Goal: Information Seeking & Learning: Learn about a topic

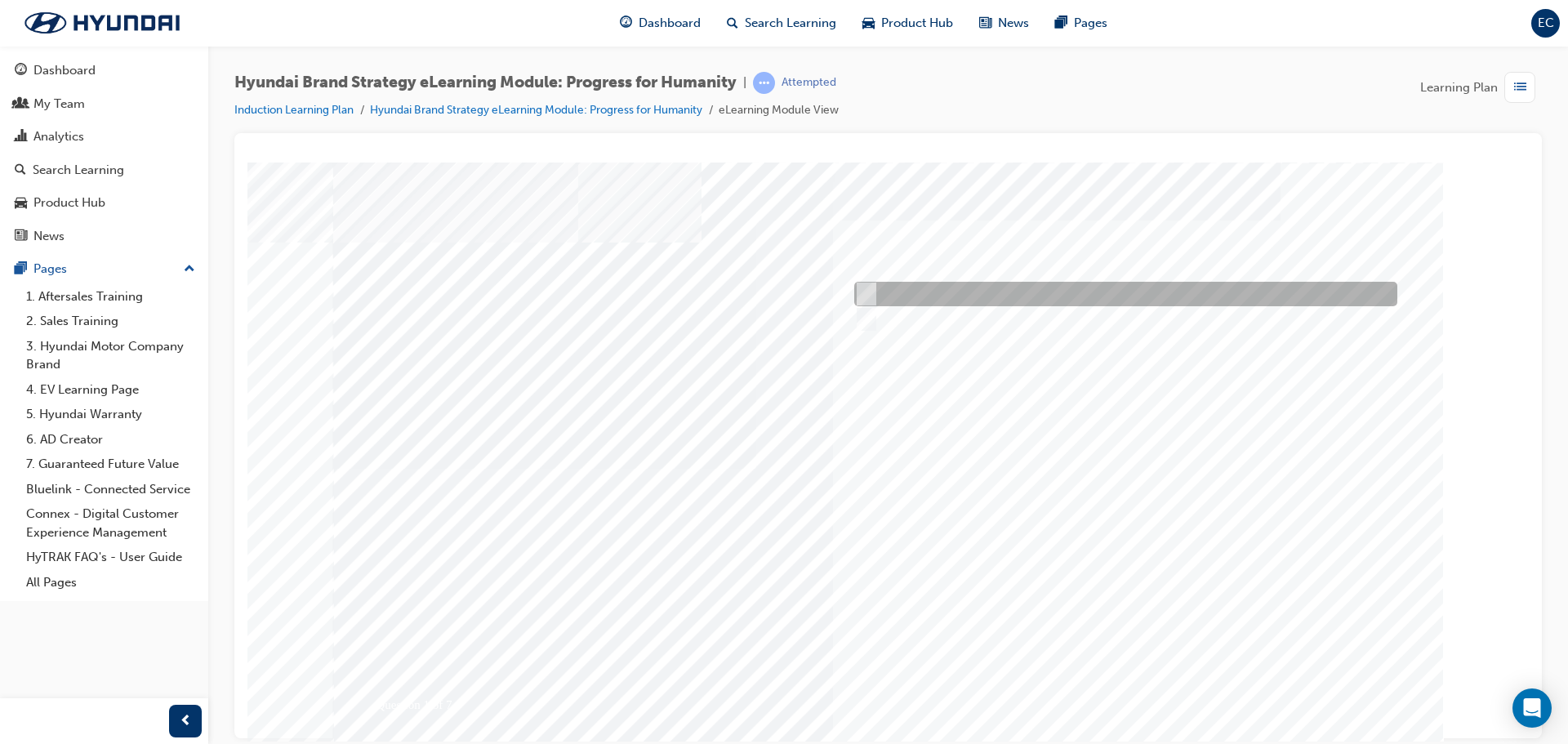
click at [902, 294] on div at bounding box center [1122, 294] width 543 height 24
radio input "true"
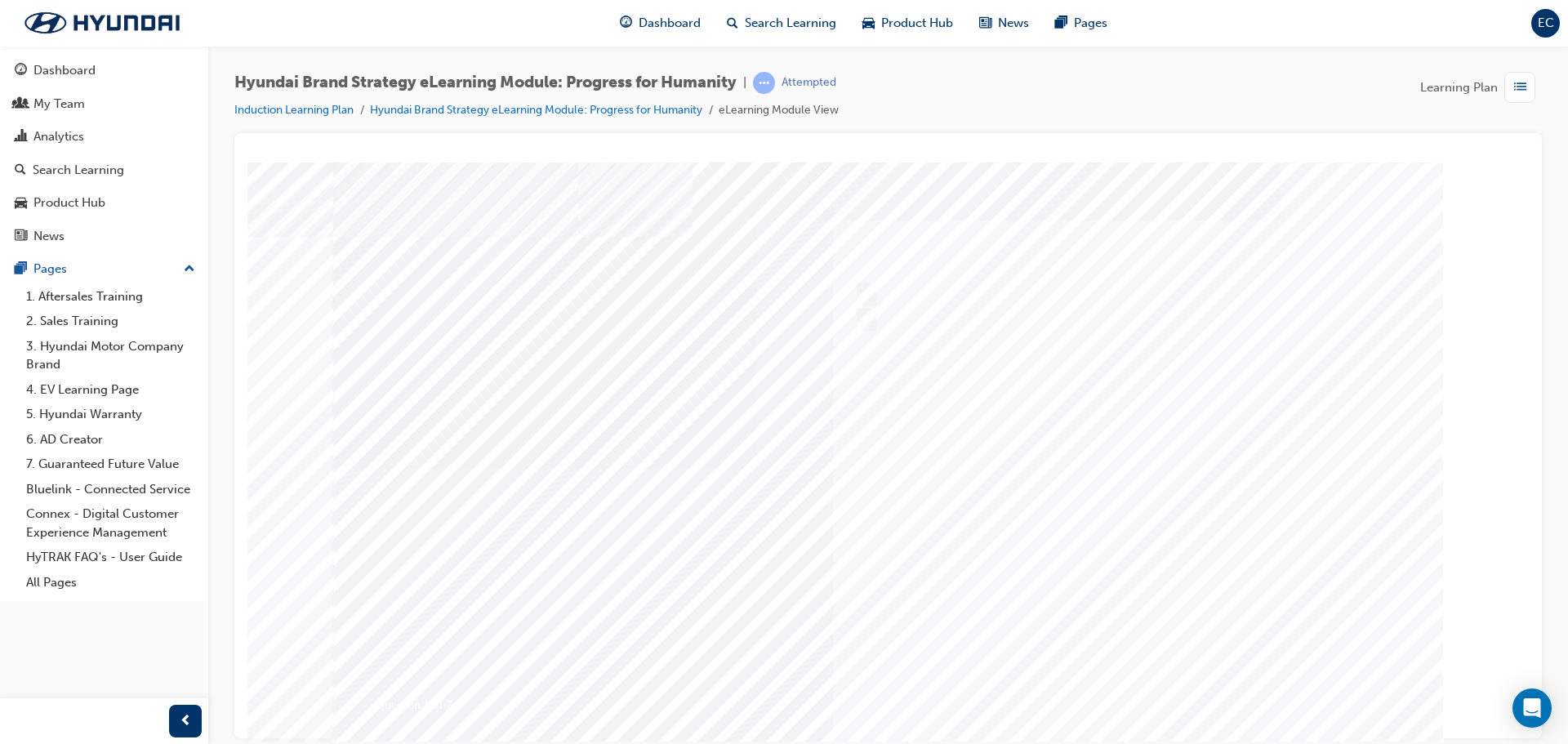
click at [1138, 689] on div at bounding box center [888, 456] width 1111 height 589
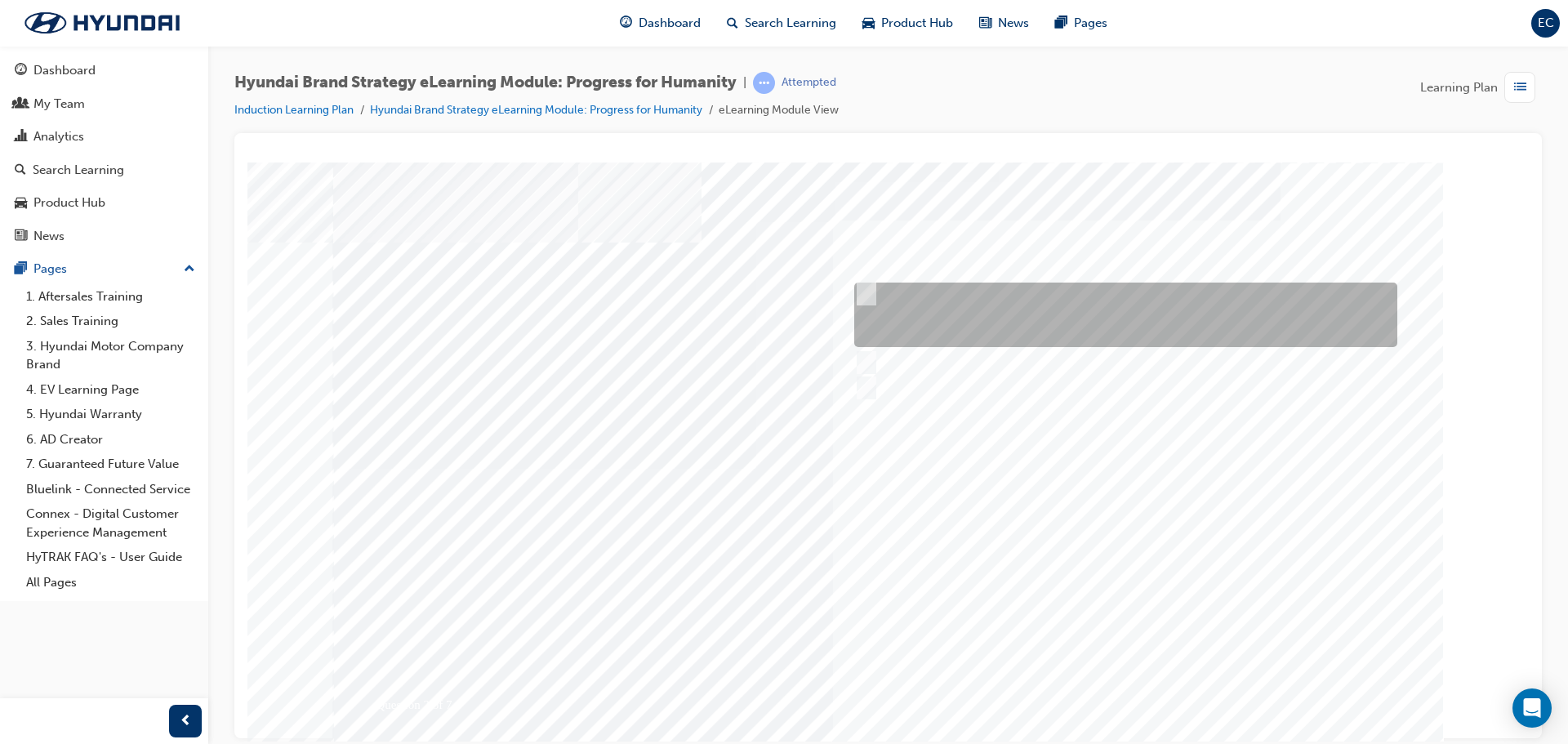
click at [861, 296] on input "The meaning of progress underpins our actions of doing the right thing for huma…" at bounding box center [863, 294] width 18 height 18
radio input "true"
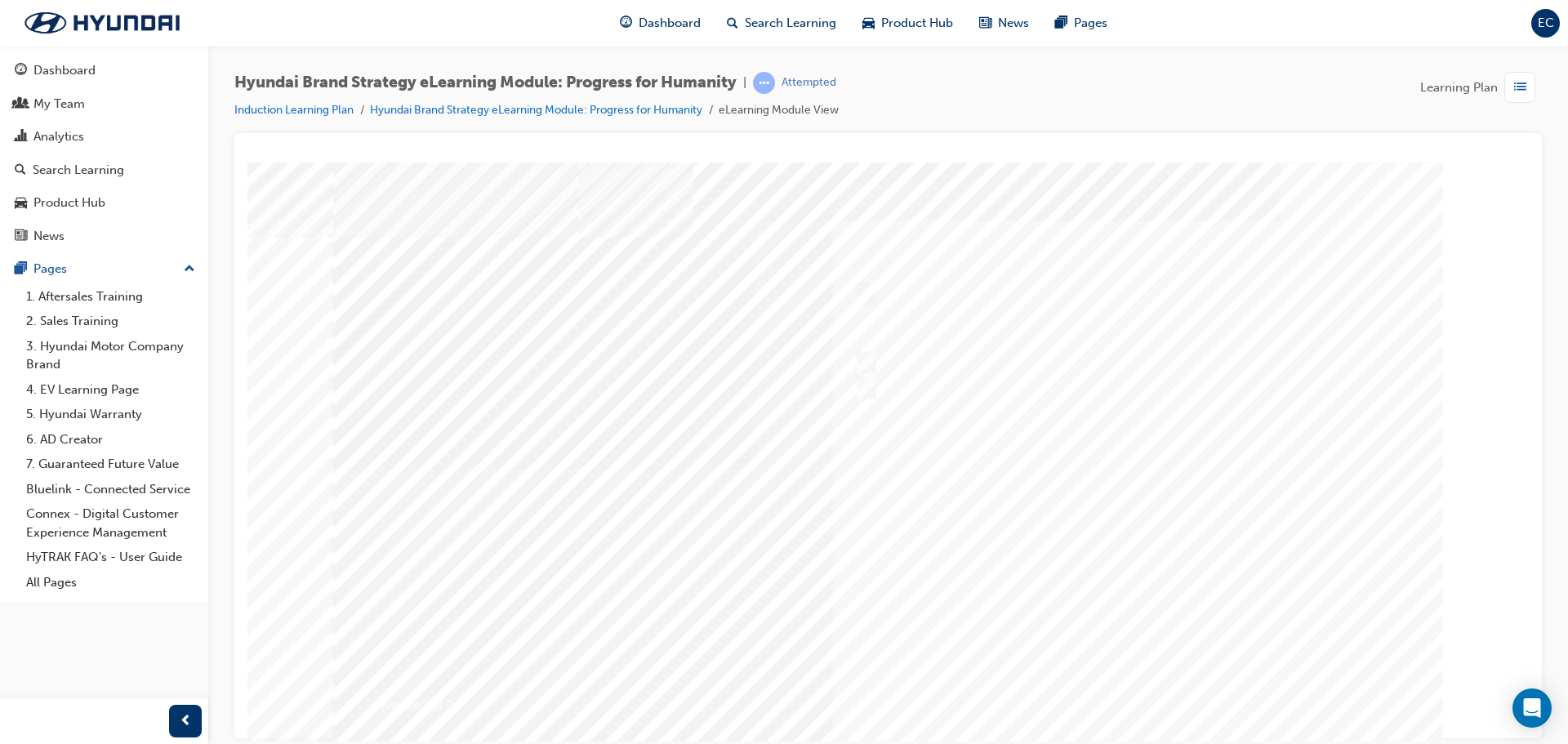
click at [1139, 683] on div at bounding box center [888, 456] width 1111 height 589
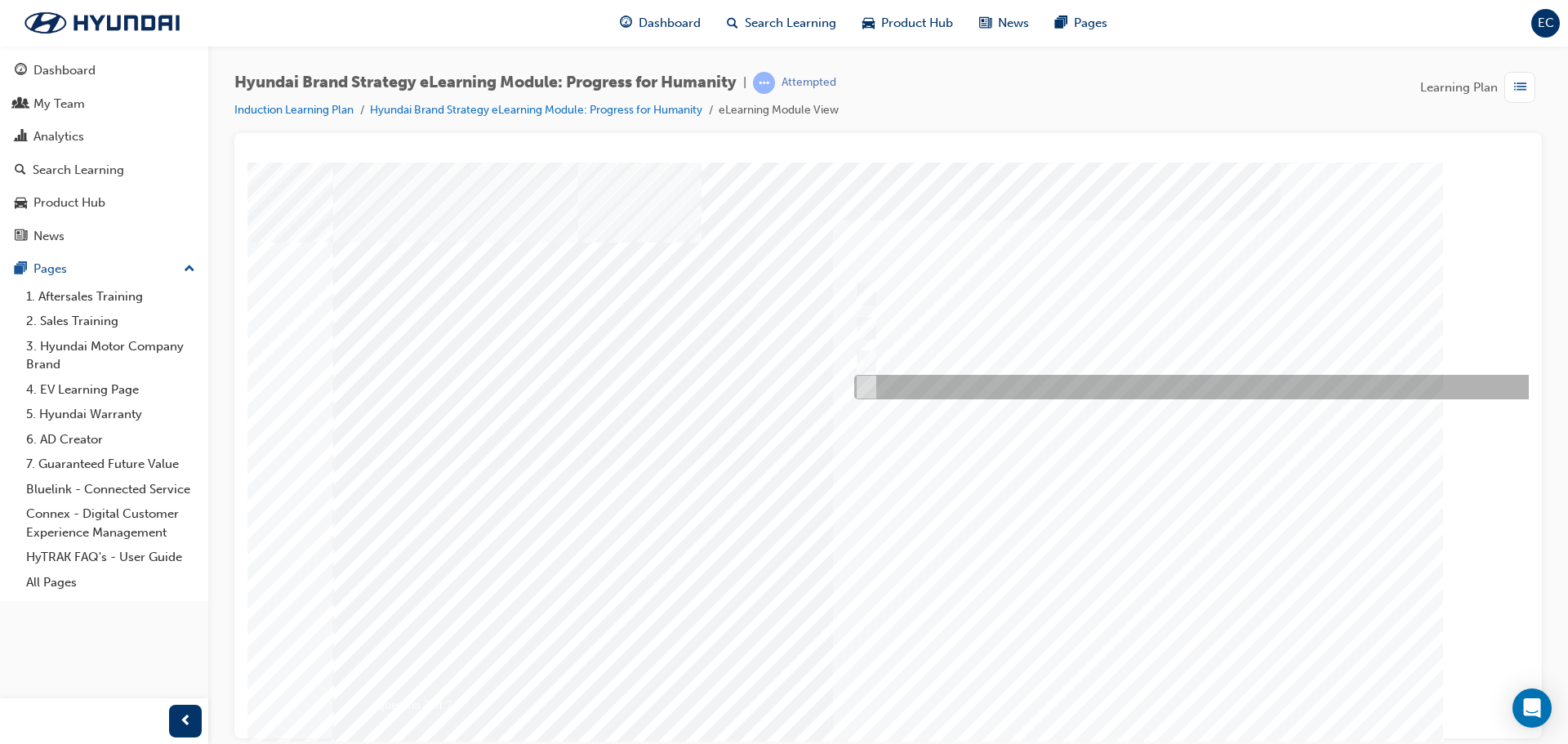
click at [971, 393] on div at bounding box center [1204, 387] width 707 height 24
radio input "true"
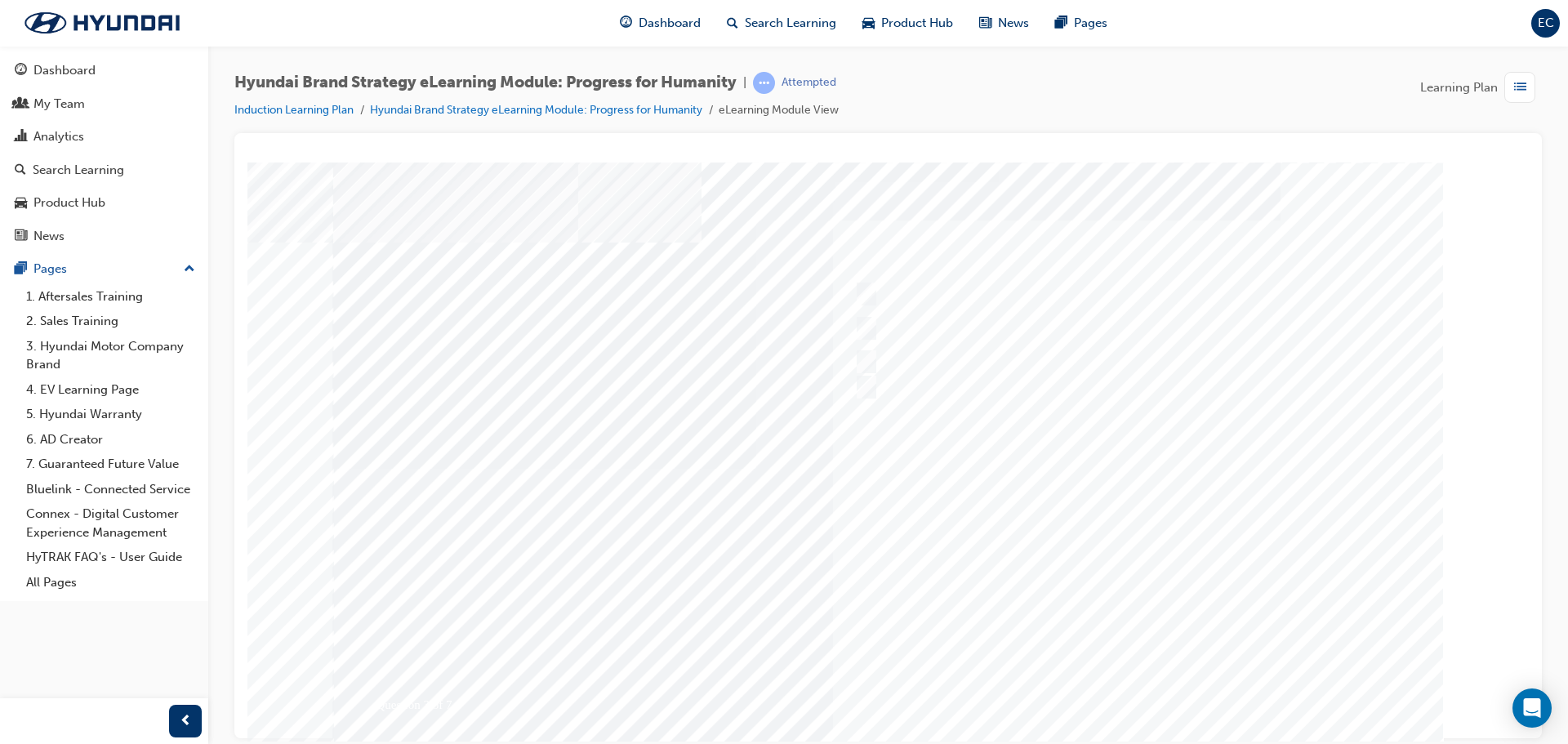
click at [1153, 697] on div at bounding box center [888, 456] width 1111 height 589
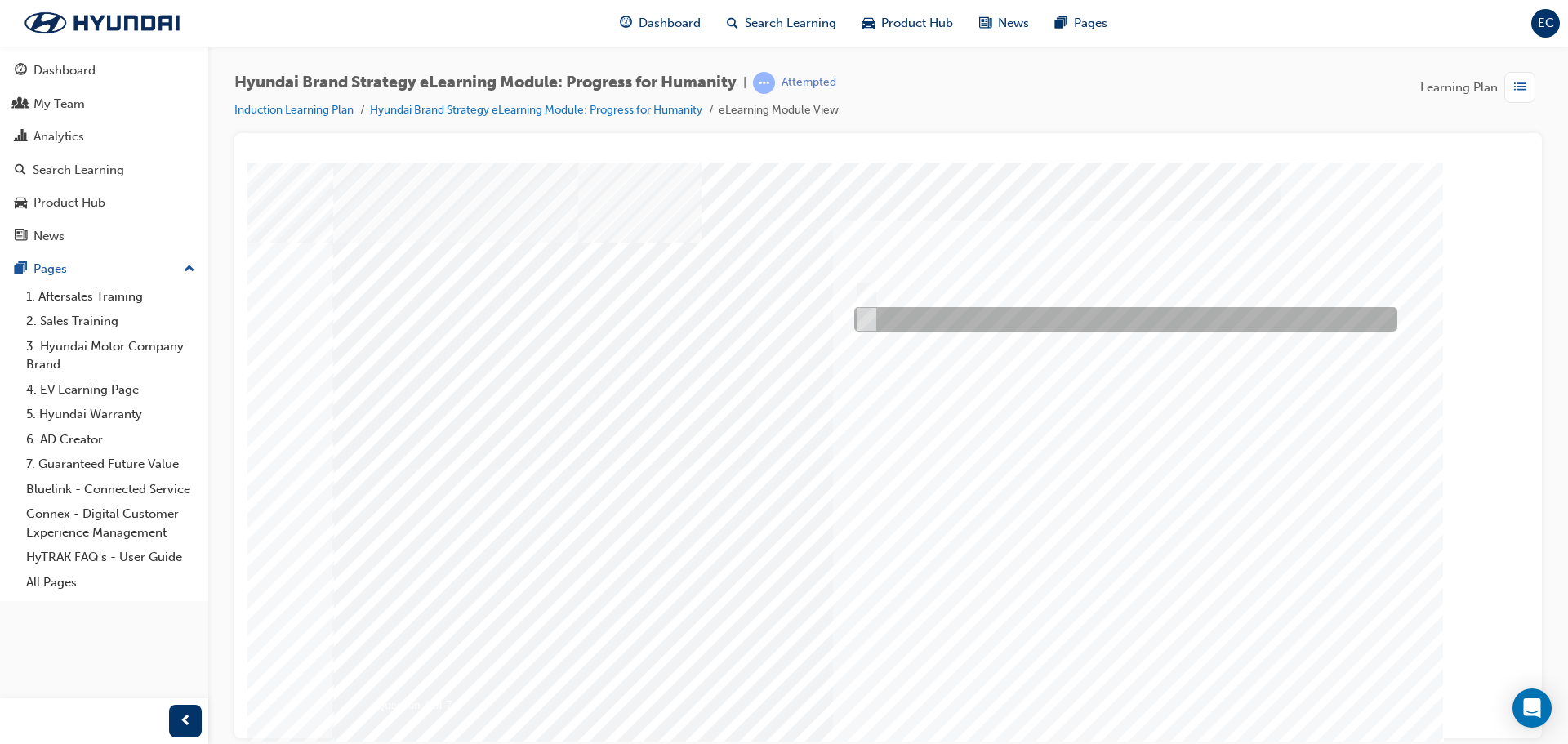
click at [859, 319] on input "False" at bounding box center [863, 319] width 18 height 18
radio input "true"
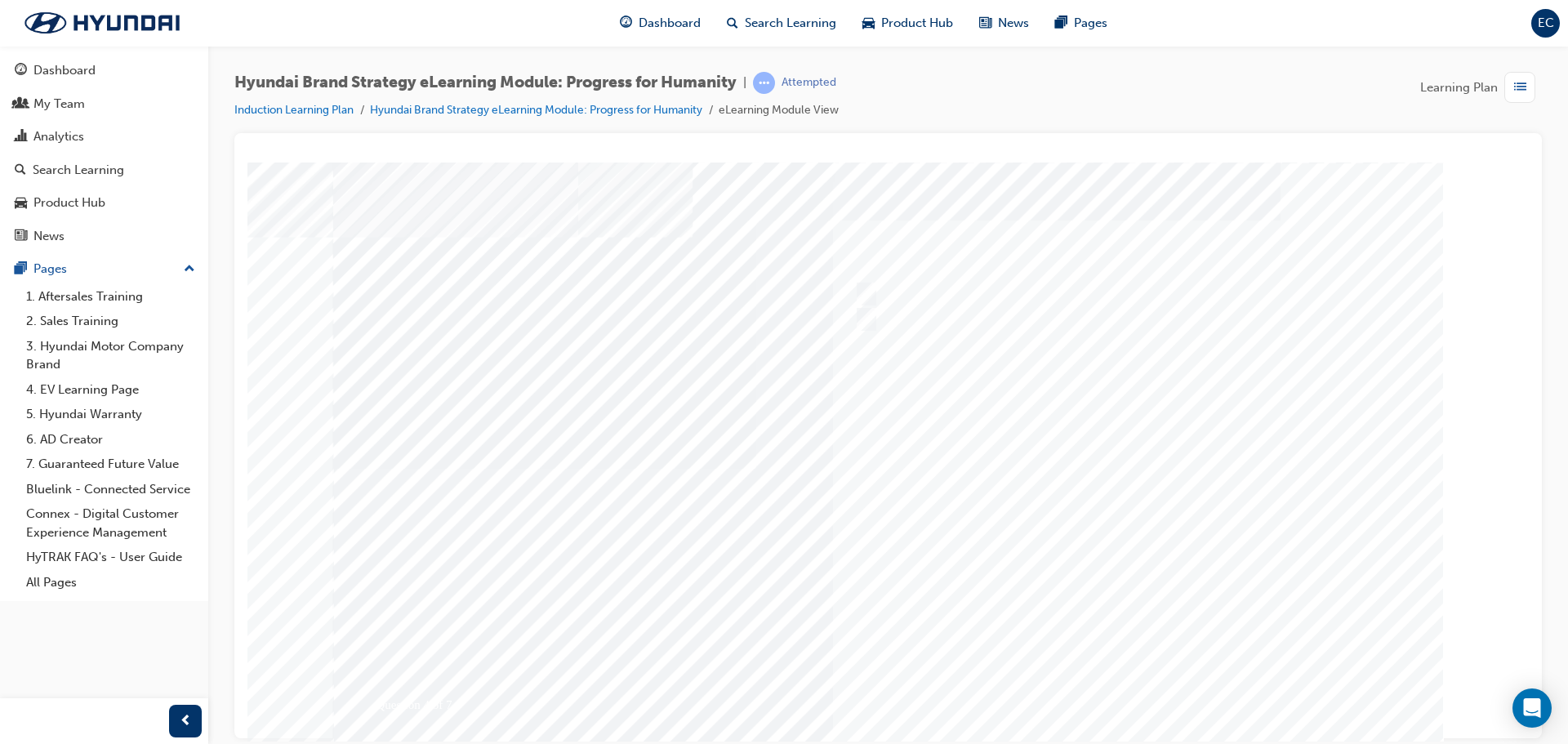
click at [1166, 699] on div at bounding box center [888, 456] width 1111 height 589
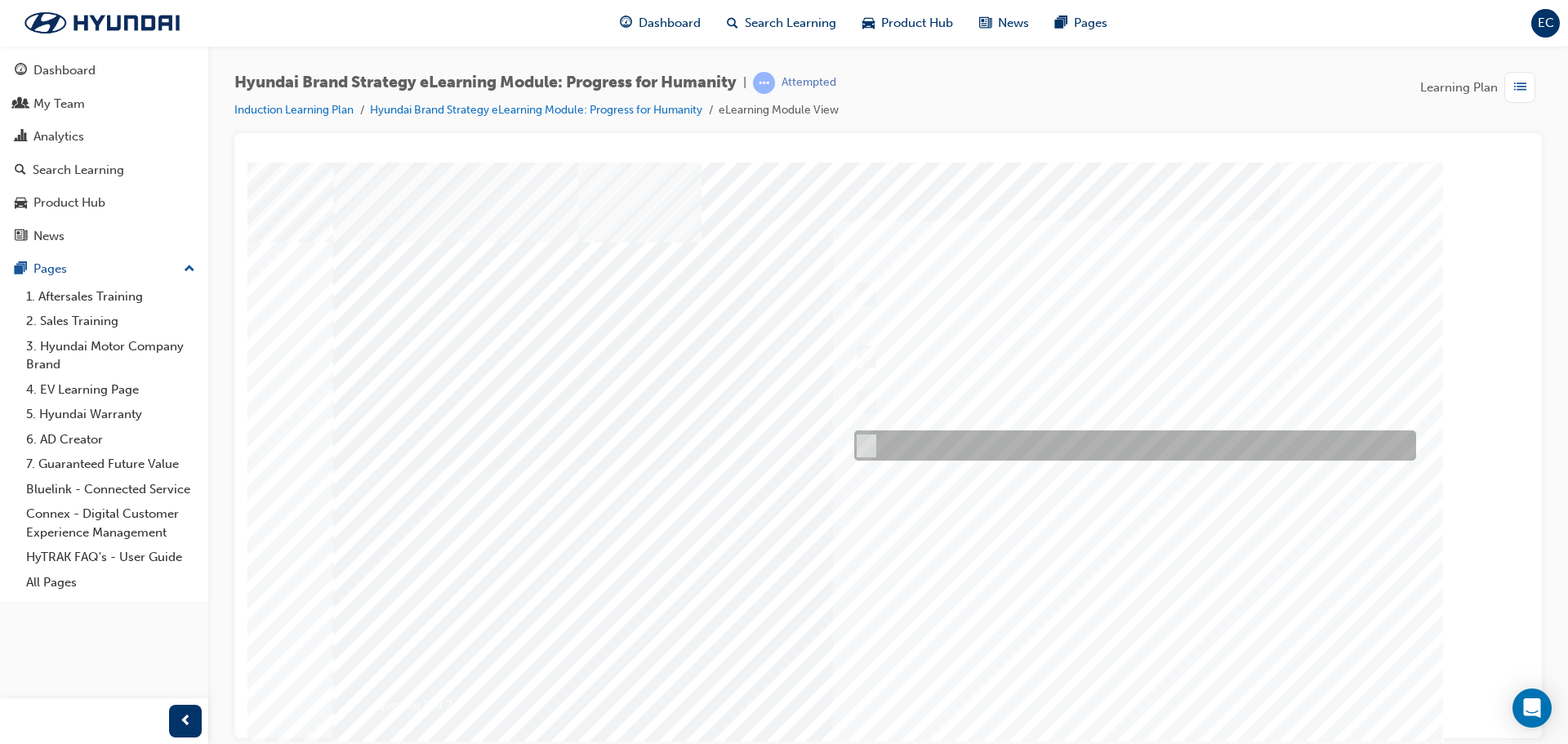
click at [958, 448] on div at bounding box center [1131, 445] width 562 height 30
radio input "true"
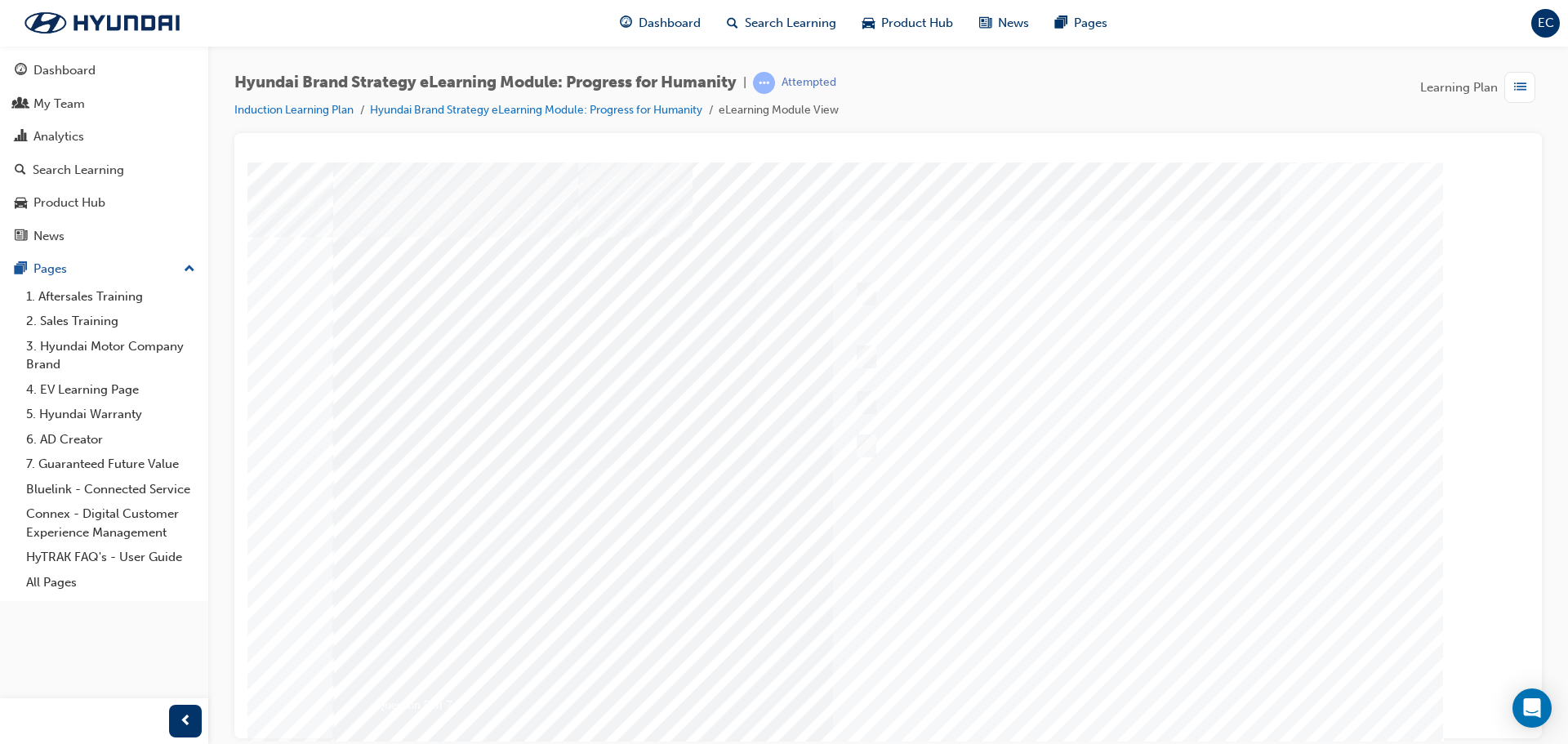
click at [1132, 704] on div at bounding box center [881, 475] width 1111 height 589
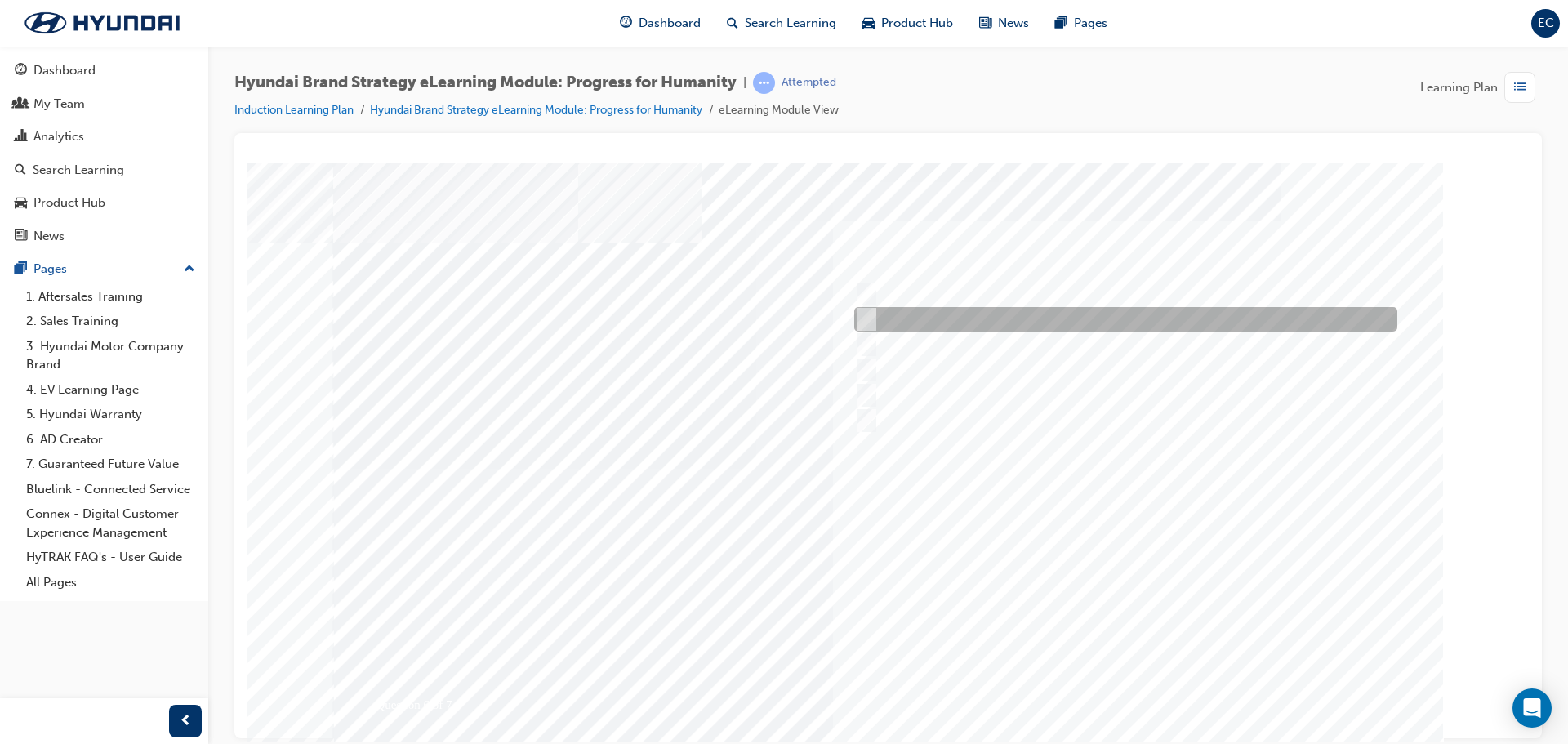
click at [1016, 325] on div at bounding box center [1122, 319] width 543 height 24
radio input "true"
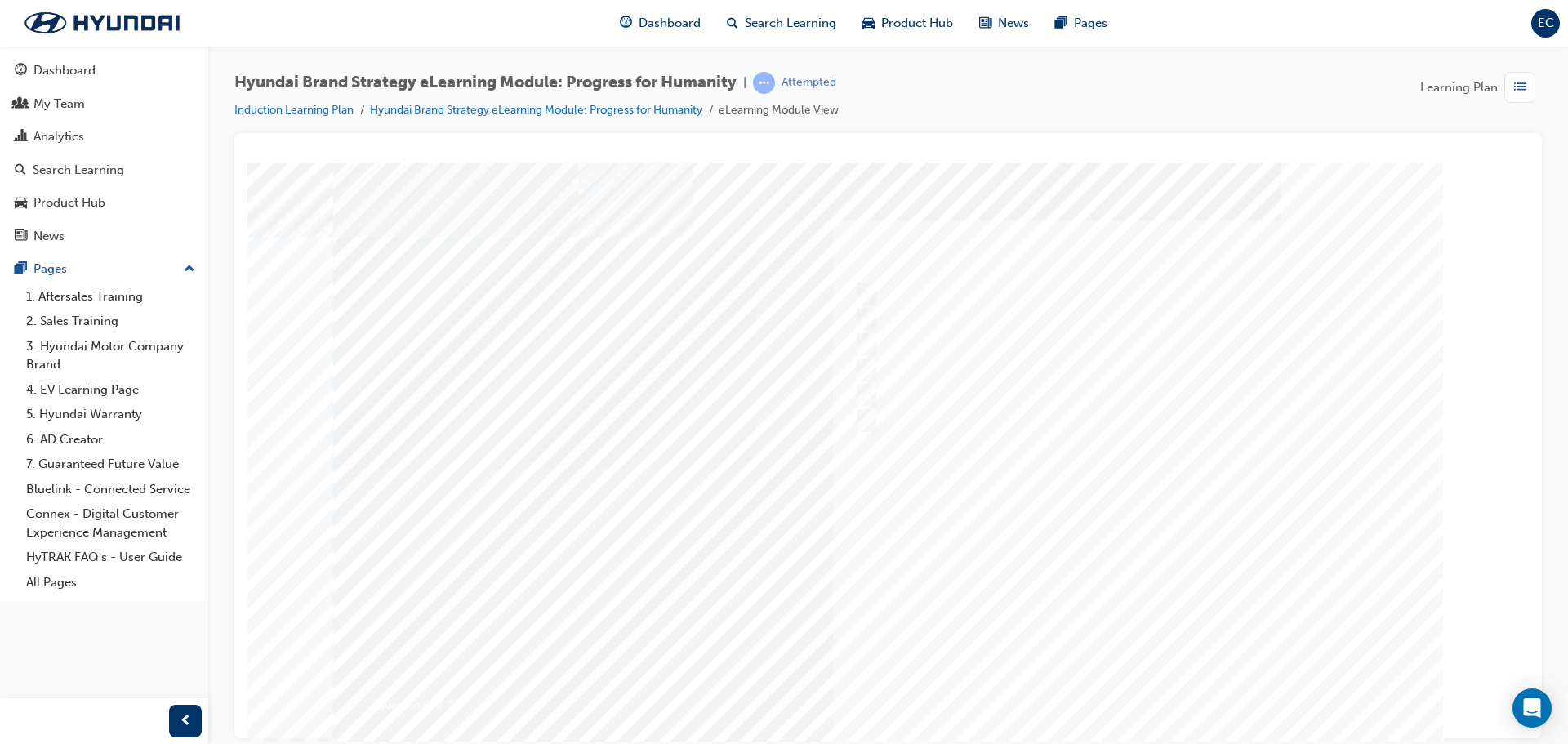
click at [1128, 692] on div at bounding box center [888, 456] width 1111 height 589
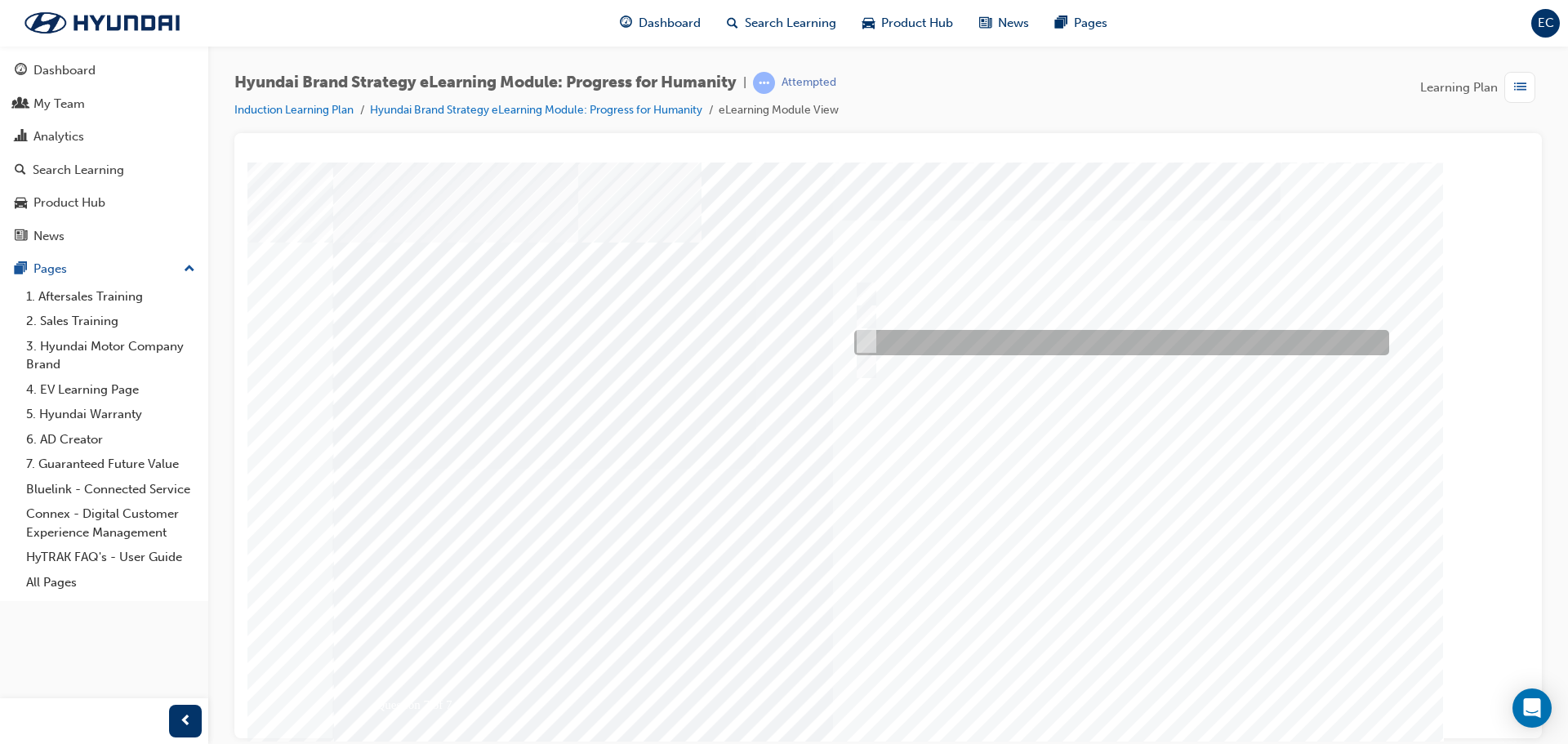
click at [1069, 344] on div at bounding box center [1118, 343] width 535 height 25
radio input "true"
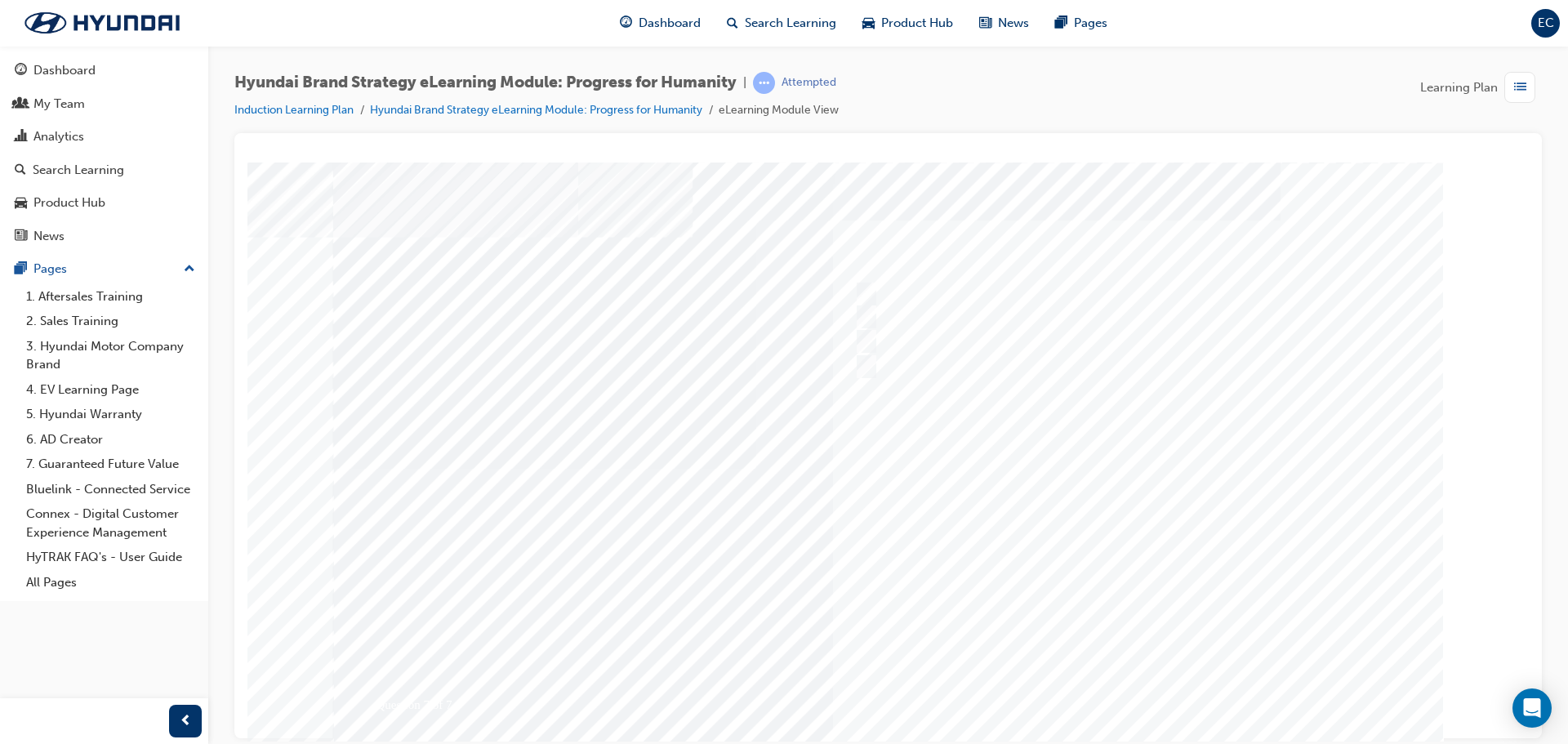
click at [1152, 690] on div at bounding box center [888, 456] width 1111 height 589
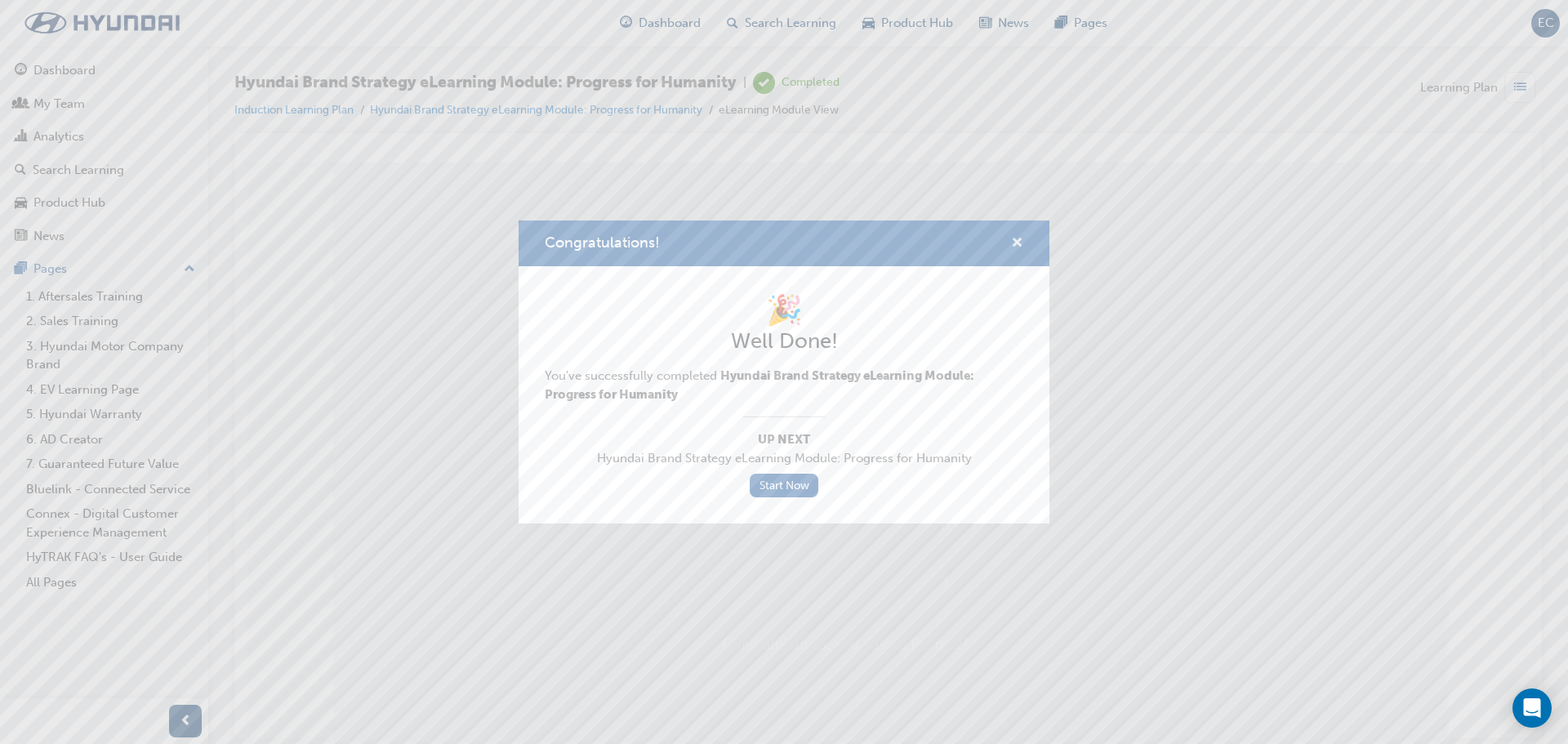
click at [1021, 238] on span "cross-icon" at bounding box center [1018, 244] width 13 height 14
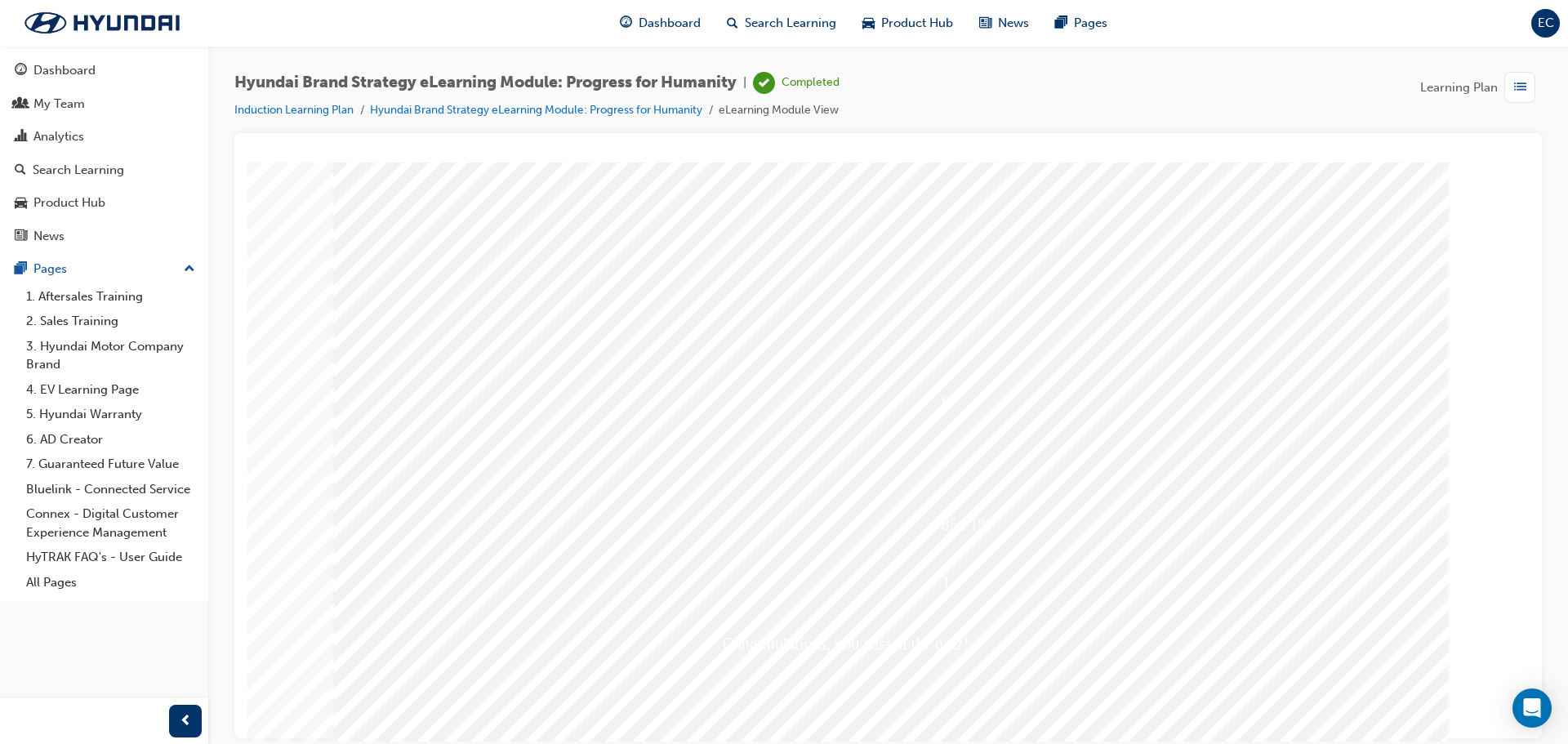
click at [99, 68] on div "Dashboard" at bounding box center [104, 71] width 179 height 21
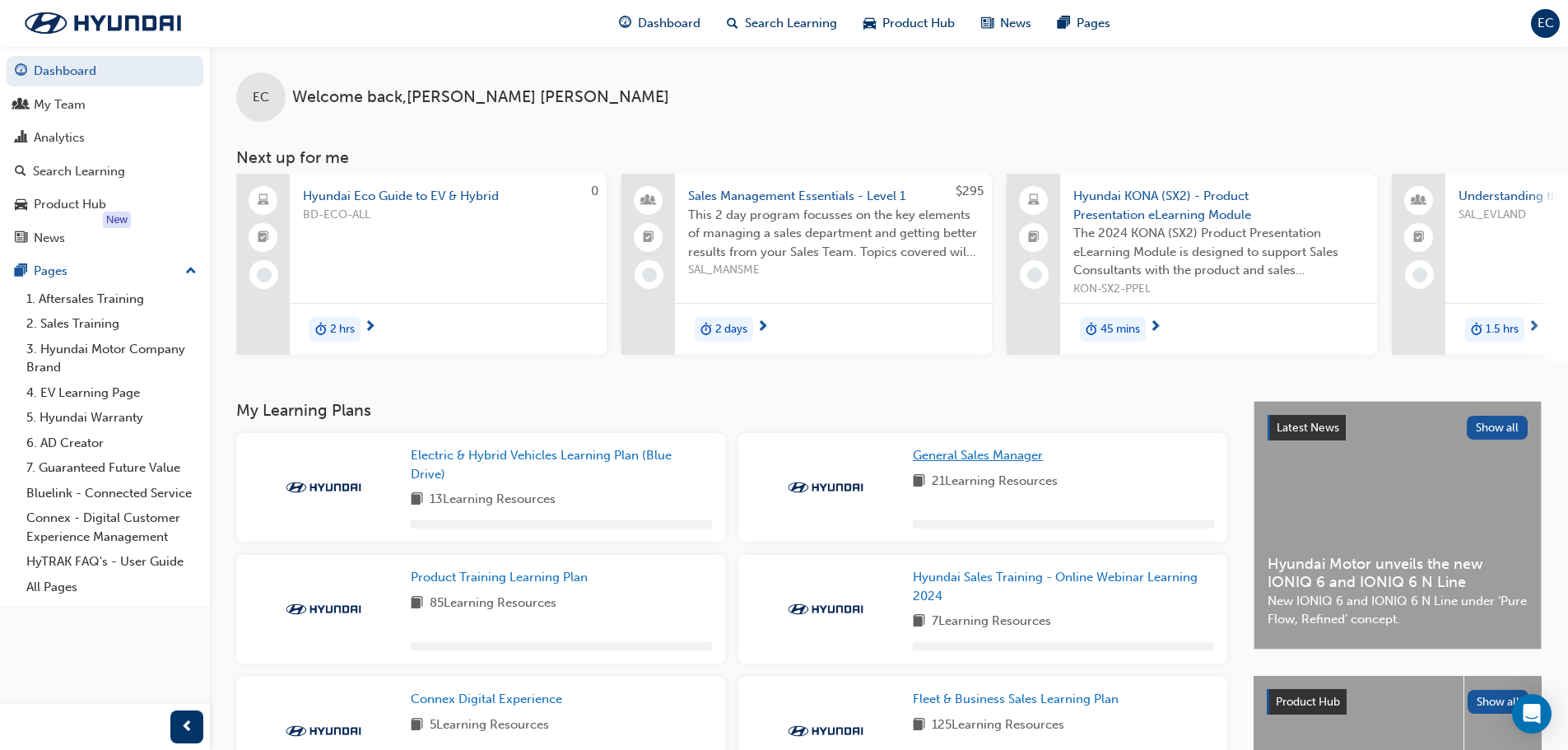
scroll to position [244, 0]
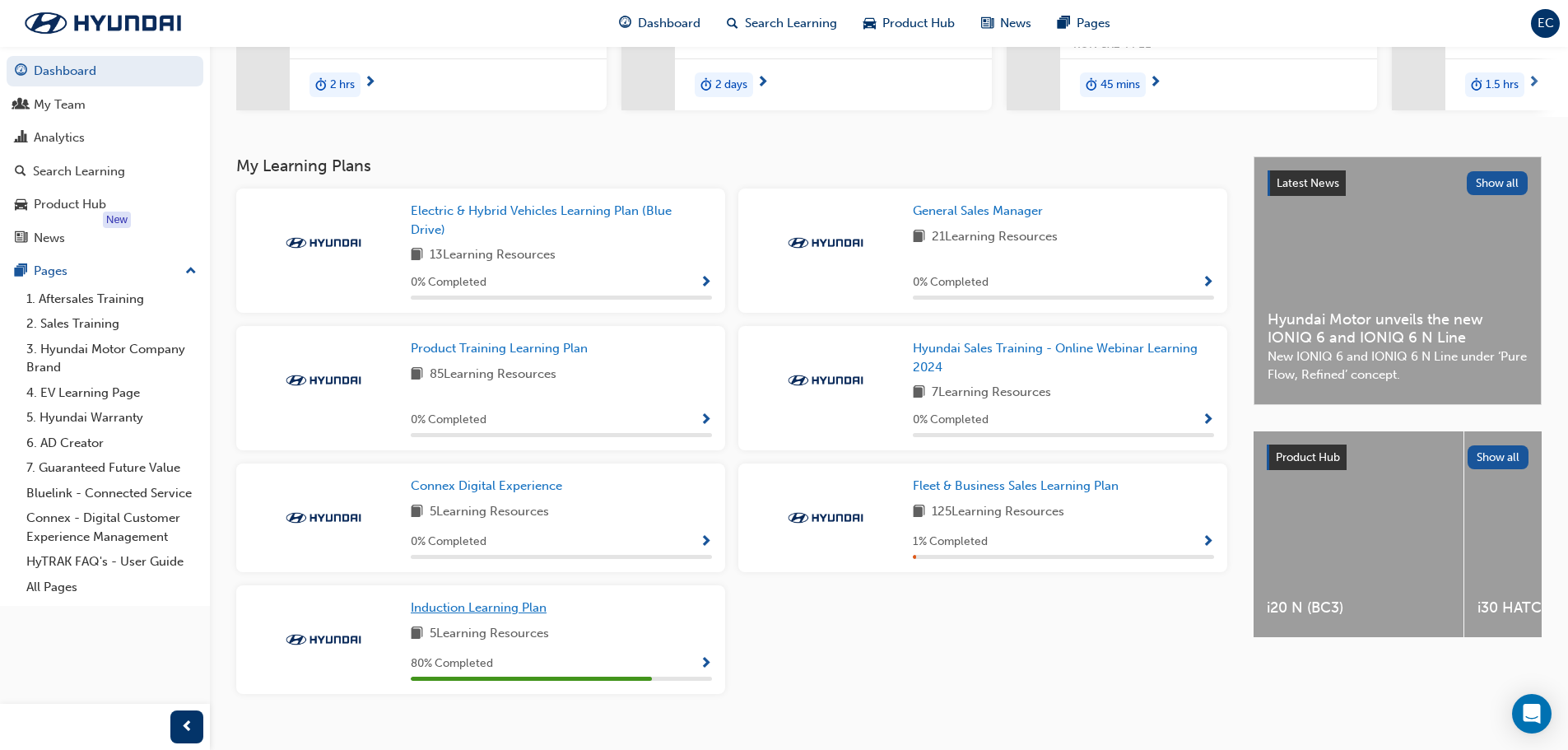
click at [499, 615] on span "Induction Learning Plan" at bounding box center [478, 608] width 136 height 15
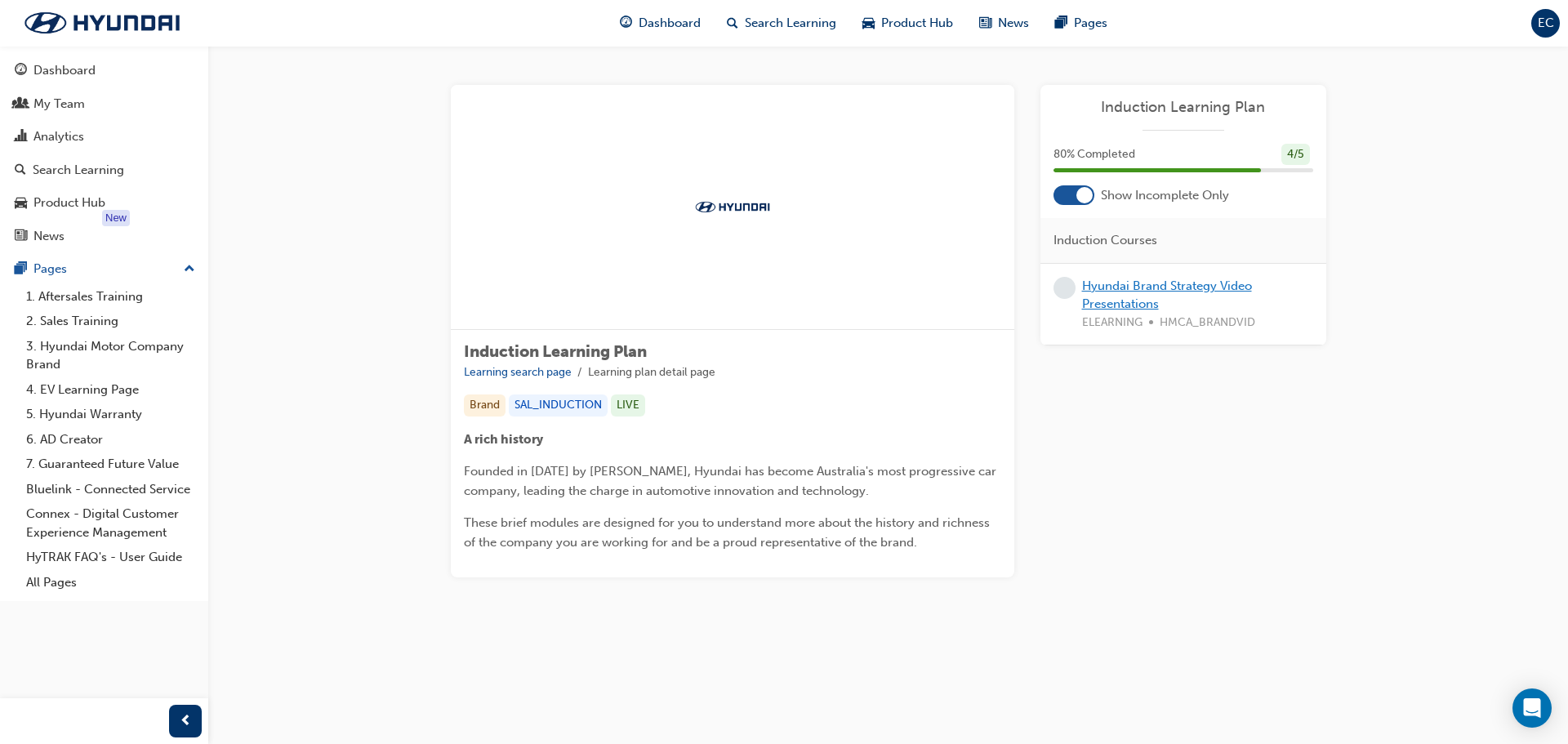
click at [1116, 288] on link "Hyundai Brand Strategy Video Presentations" at bounding box center [1167, 295] width 170 height 33
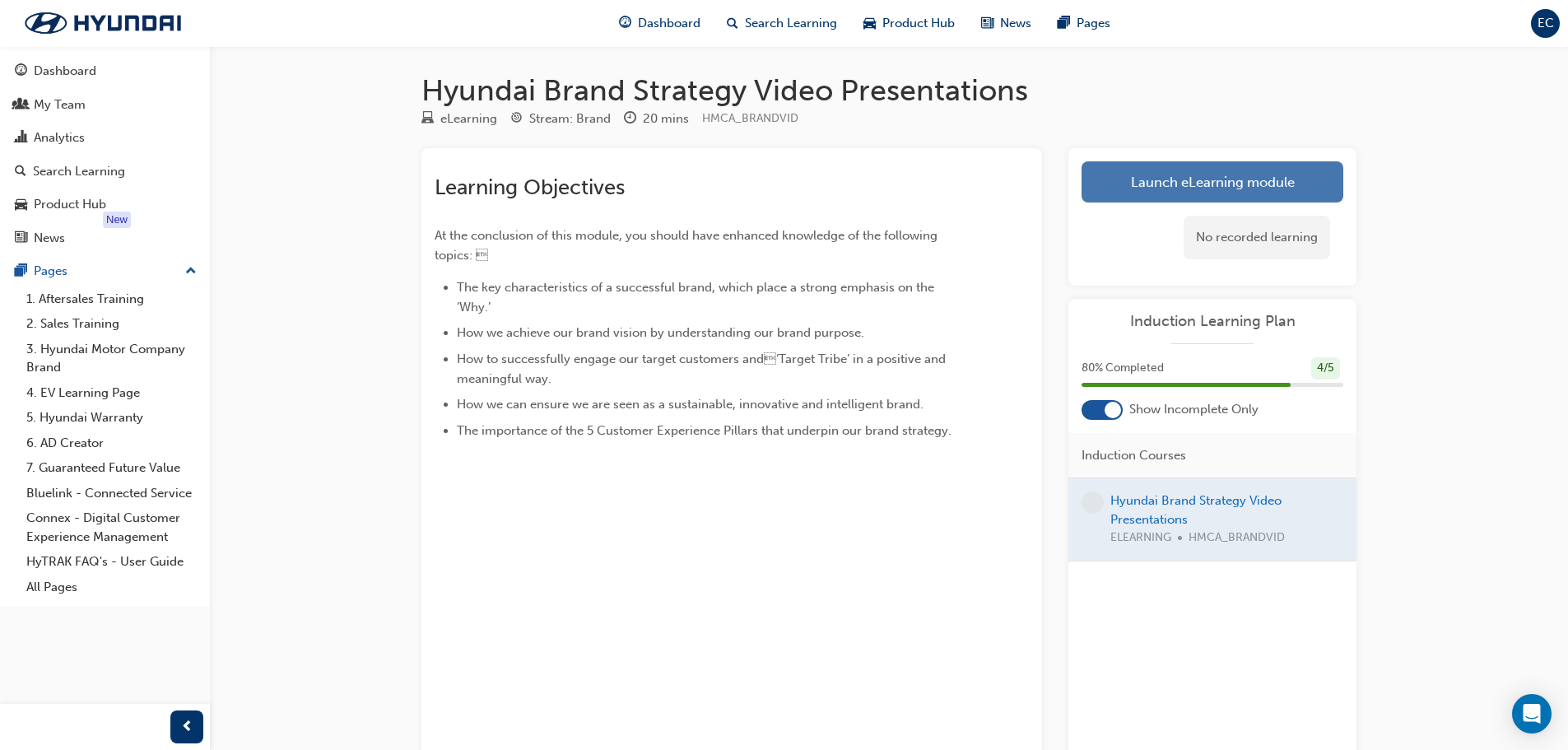
click at [1251, 175] on link "Launch eLearning module" at bounding box center [1212, 181] width 261 height 41
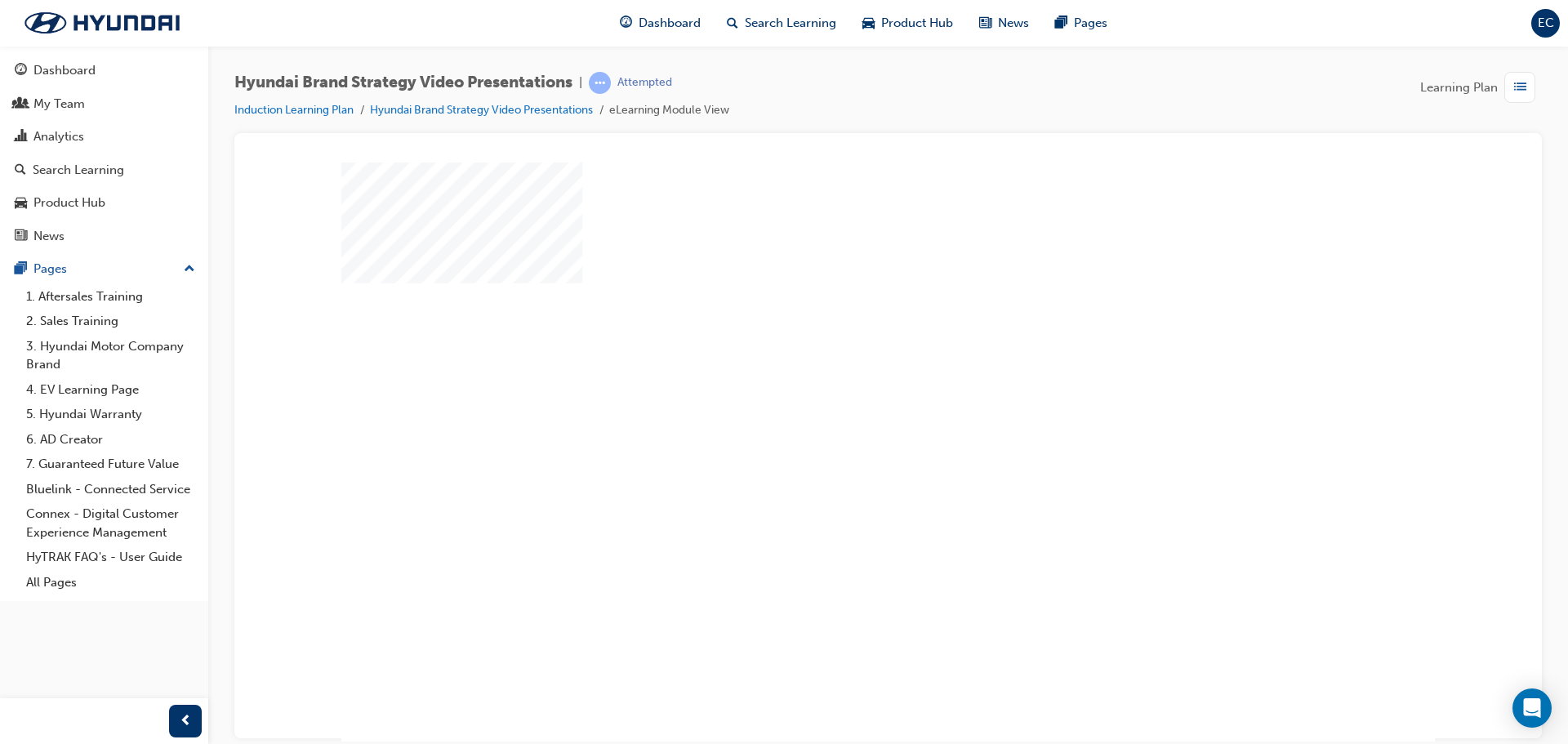
click at [841, 404] on div "play" at bounding box center [841, 404] width 0 height 0
click at [918, 699] on div at bounding box center [888, 451] width 1094 height 579
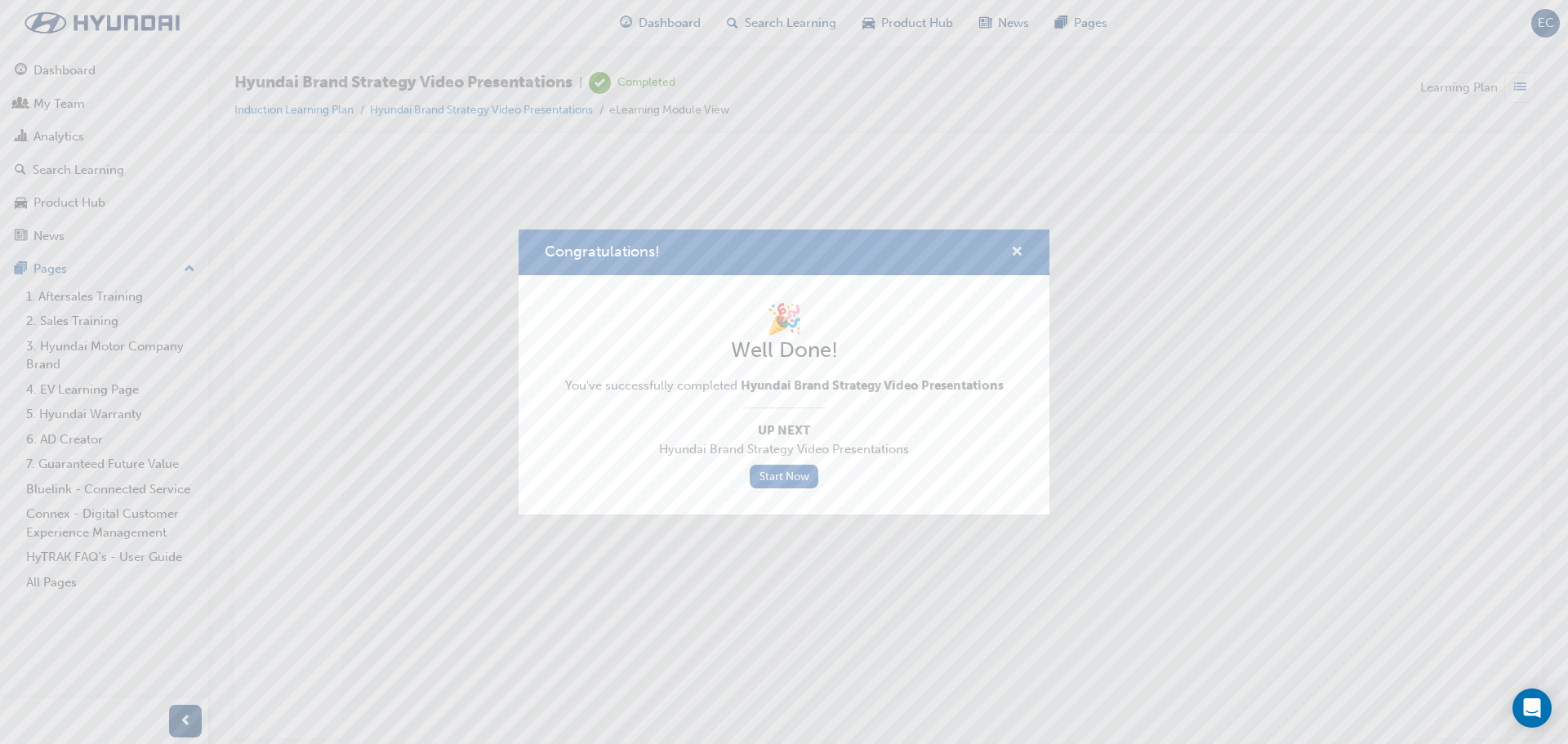
click at [1012, 250] on span "cross-icon" at bounding box center [1018, 253] width 13 height 14
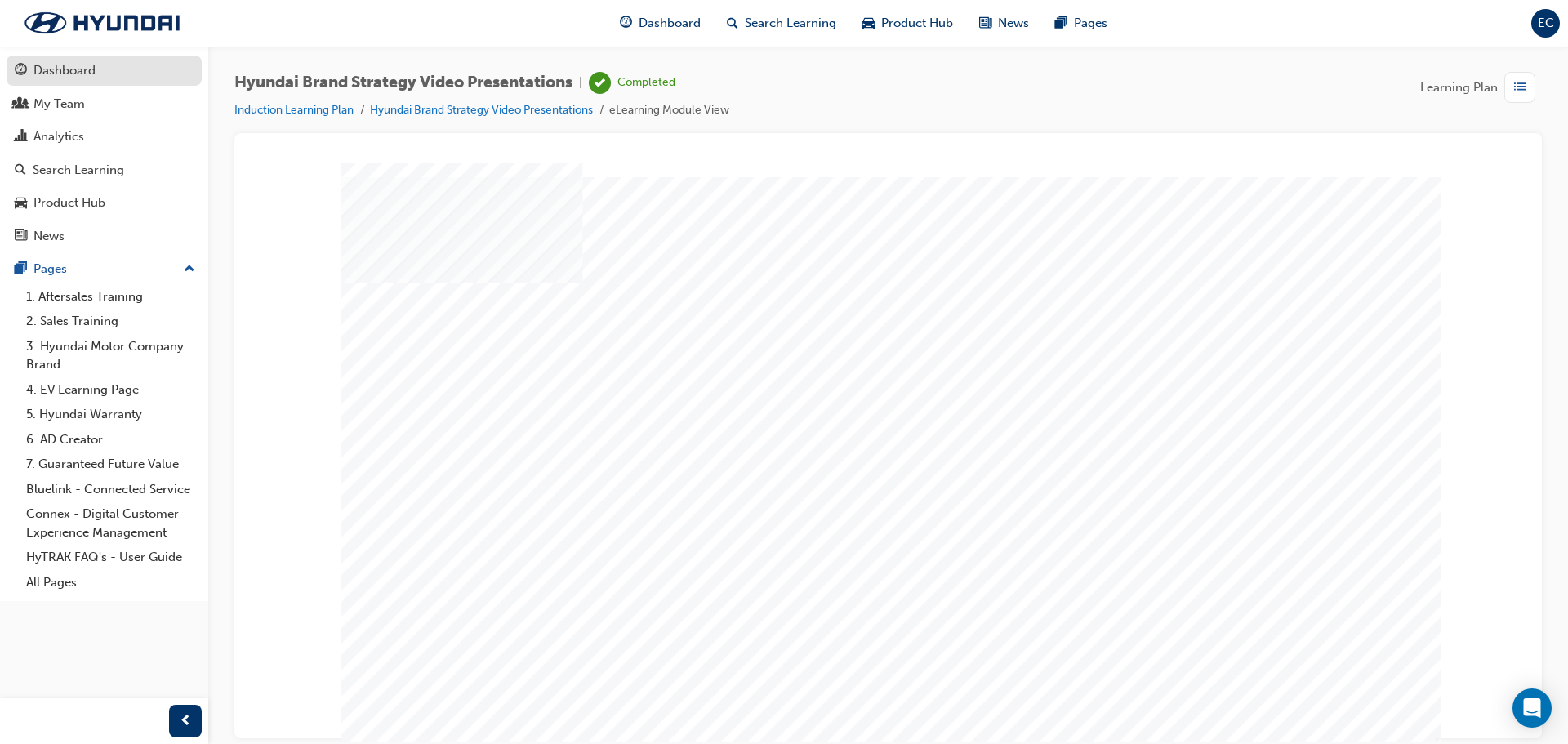
click at [36, 73] on div "Dashboard" at bounding box center [64, 71] width 62 height 19
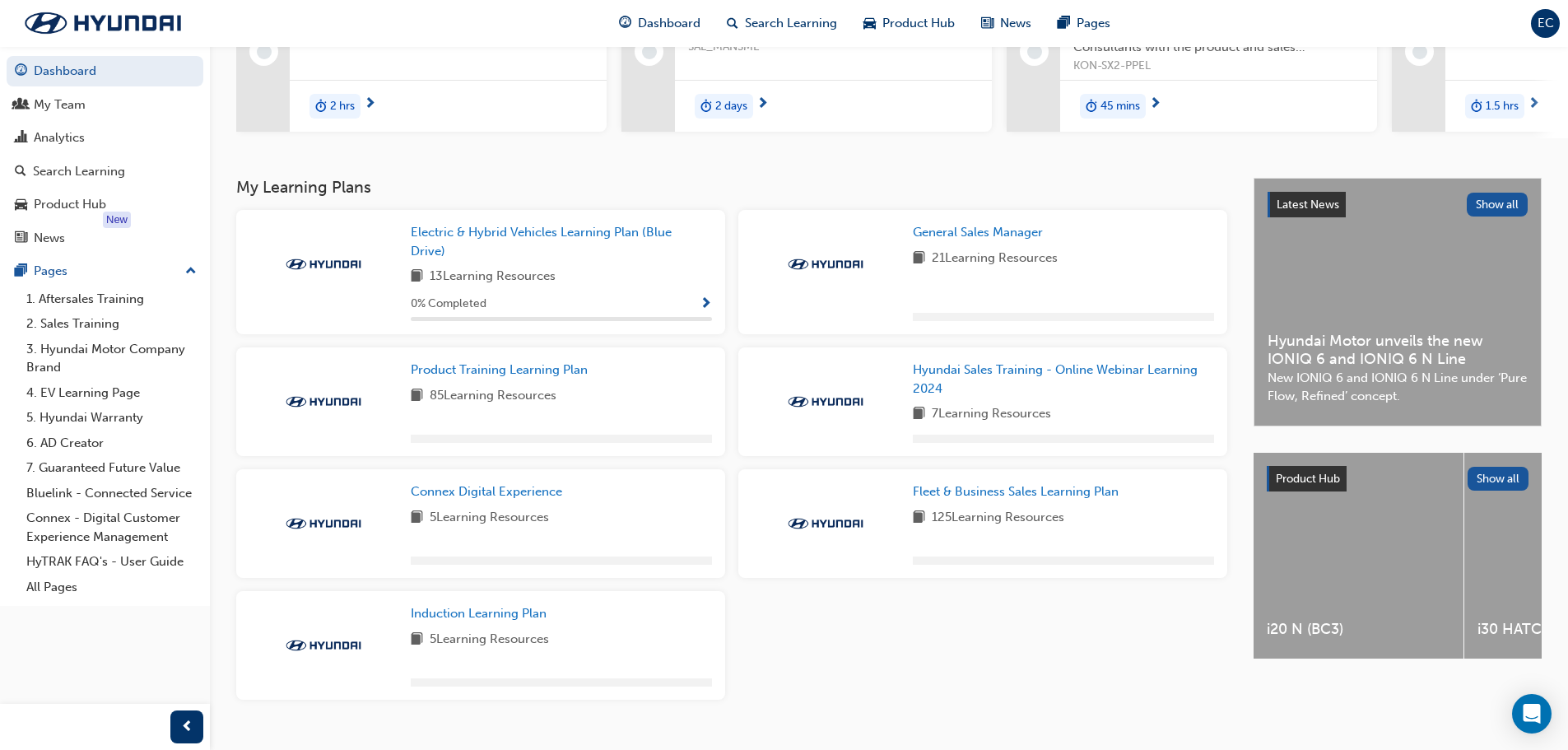
scroll to position [261, 0]
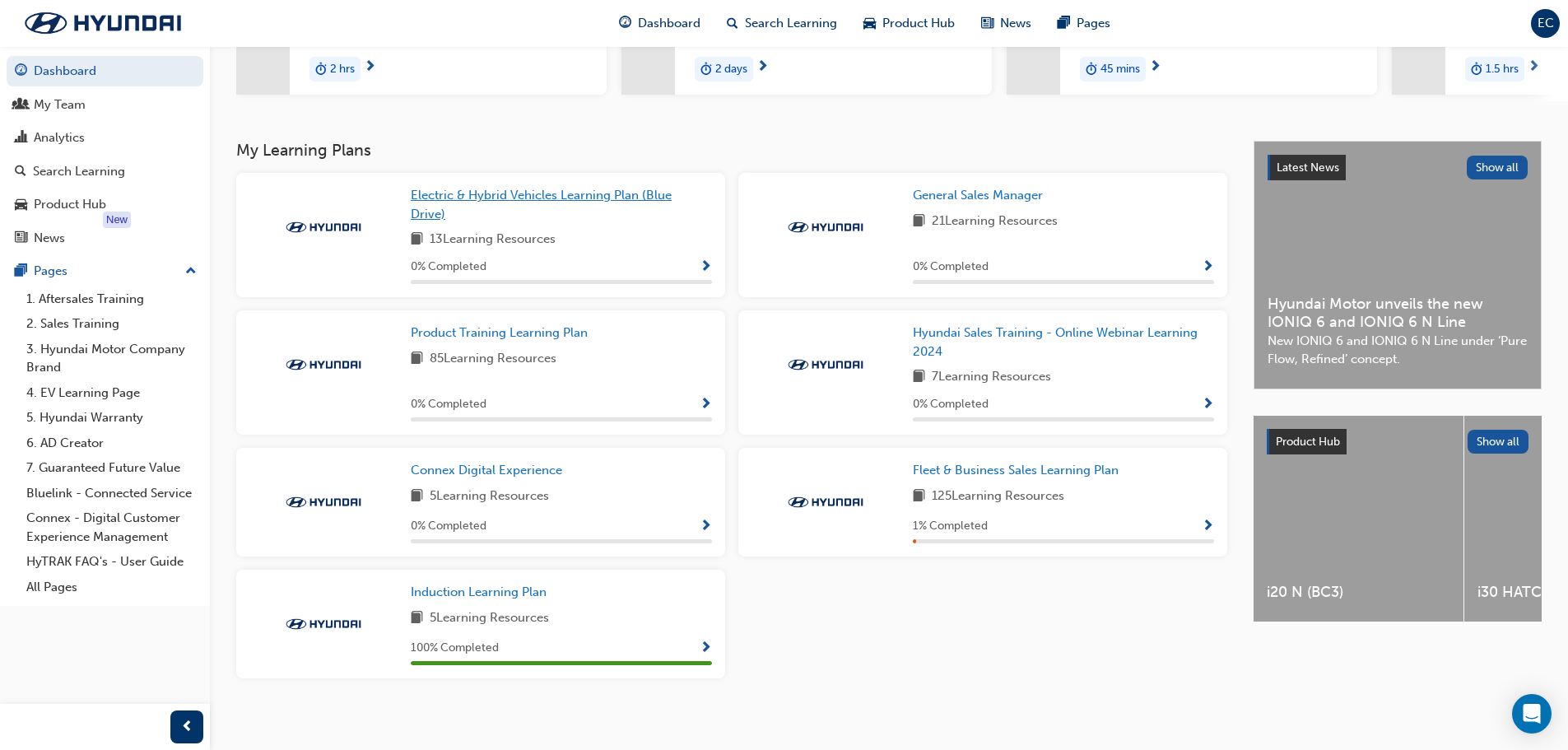
click at [474, 203] on span "Electric & Hybrid Vehicles Learning Plan (Blue Drive)" at bounding box center [541, 204] width 261 height 34
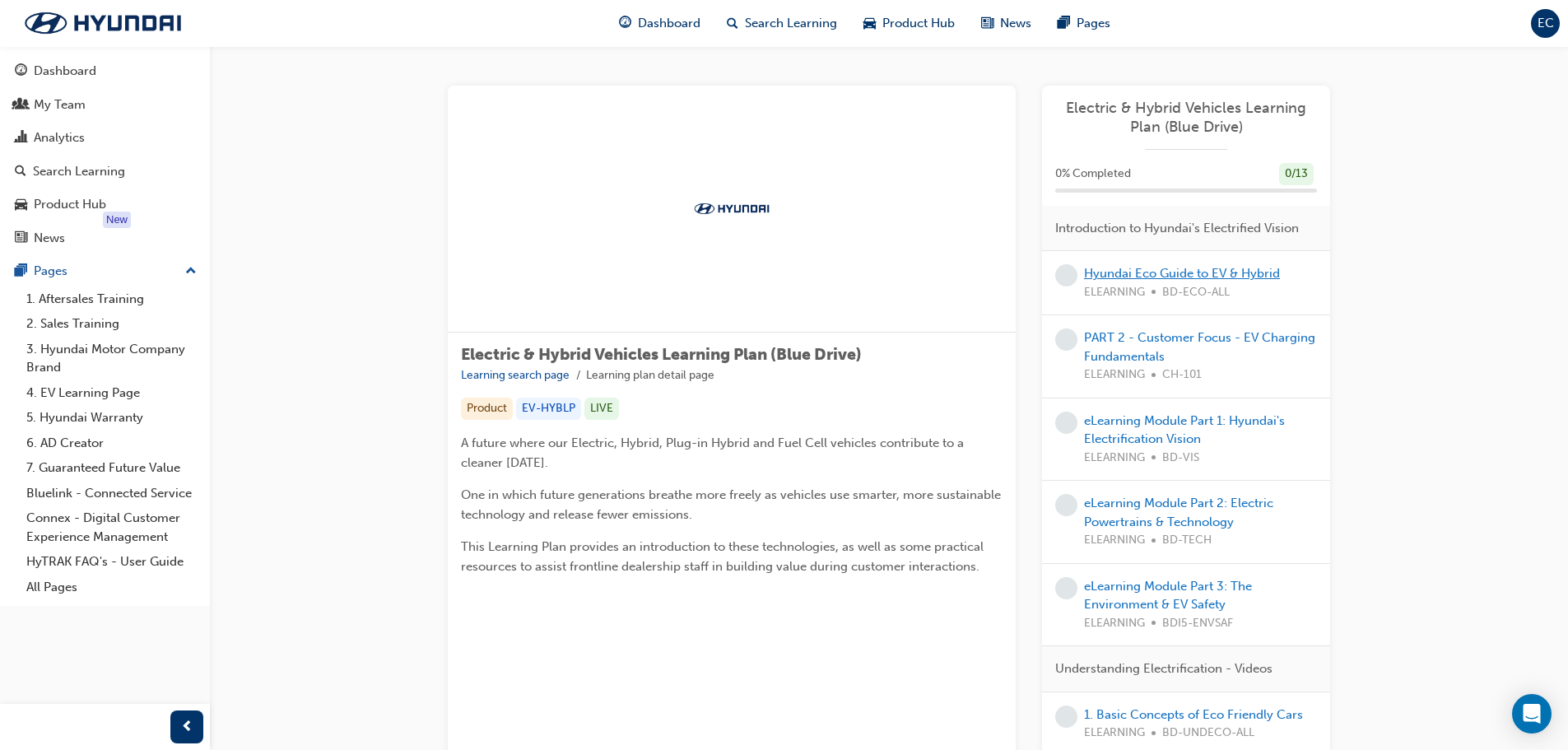
click at [1170, 268] on link "Hyundai Eco Guide to EV & Hybrid" at bounding box center [1182, 273] width 196 height 15
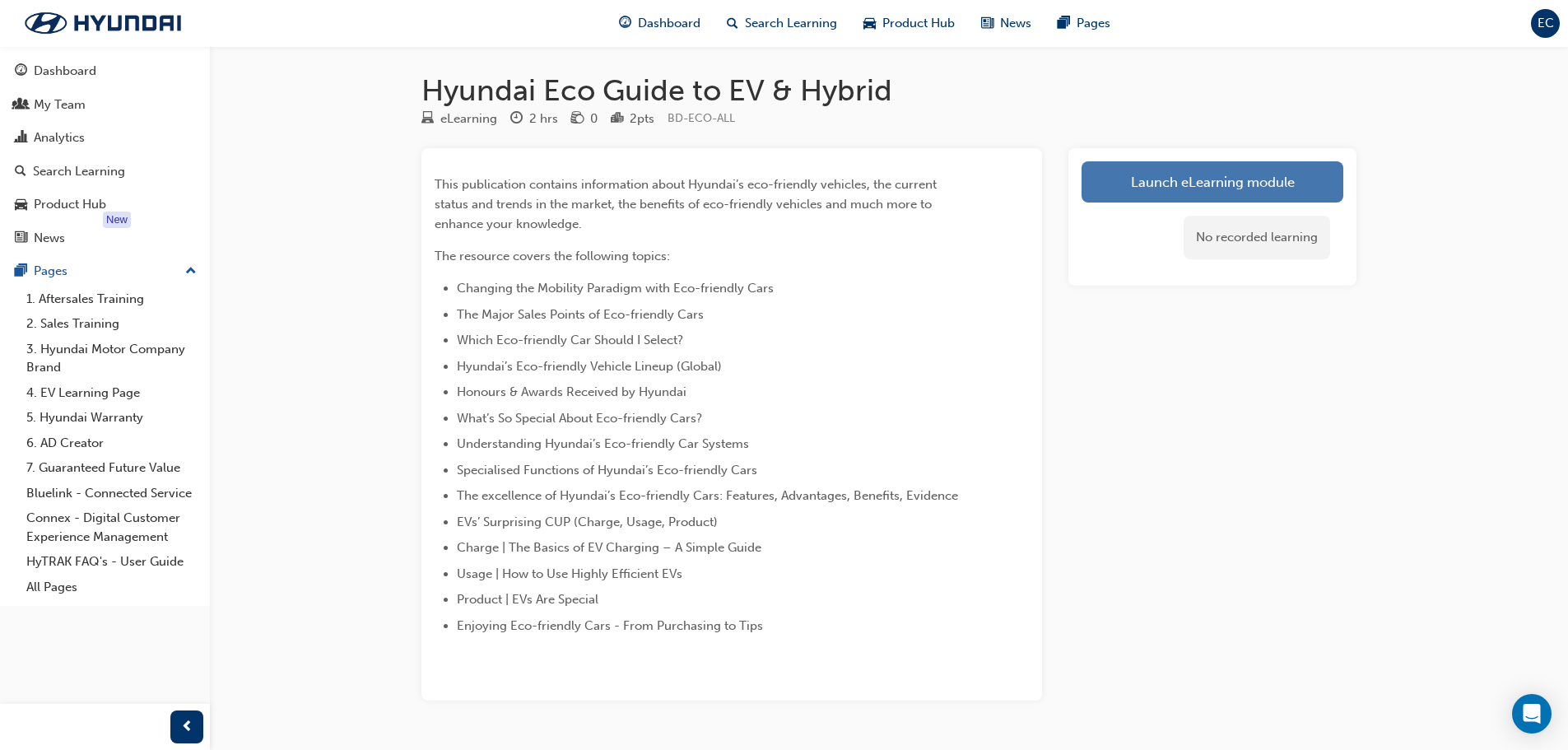
click at [1164, 188] on link "Launch eLearning module" at bounding box center [1212, 181] width 261 height 41
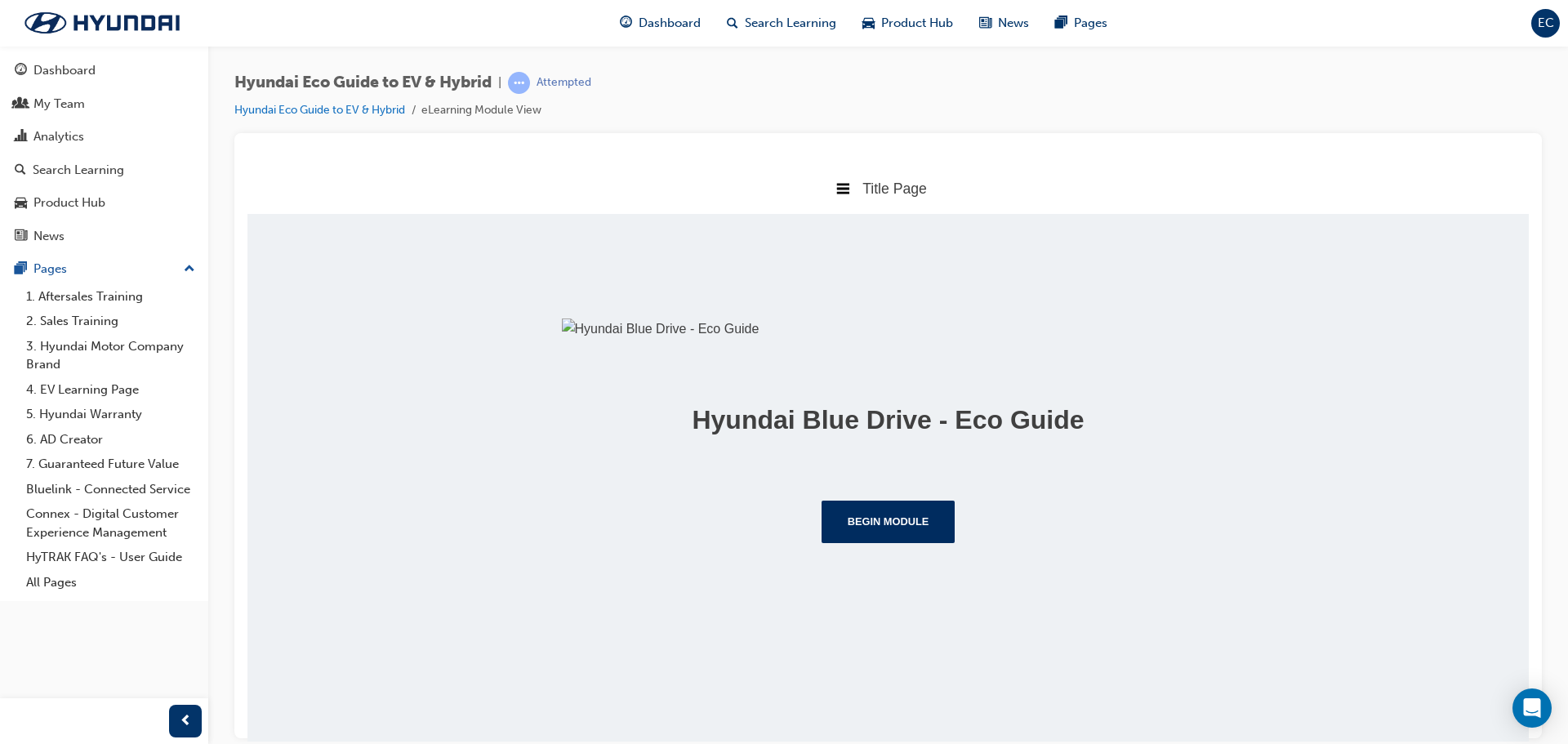
scroll to position [147, 0]
click at [942, 542] on button "Begin Module" at bounding box center [888, 521] width 134 height 42
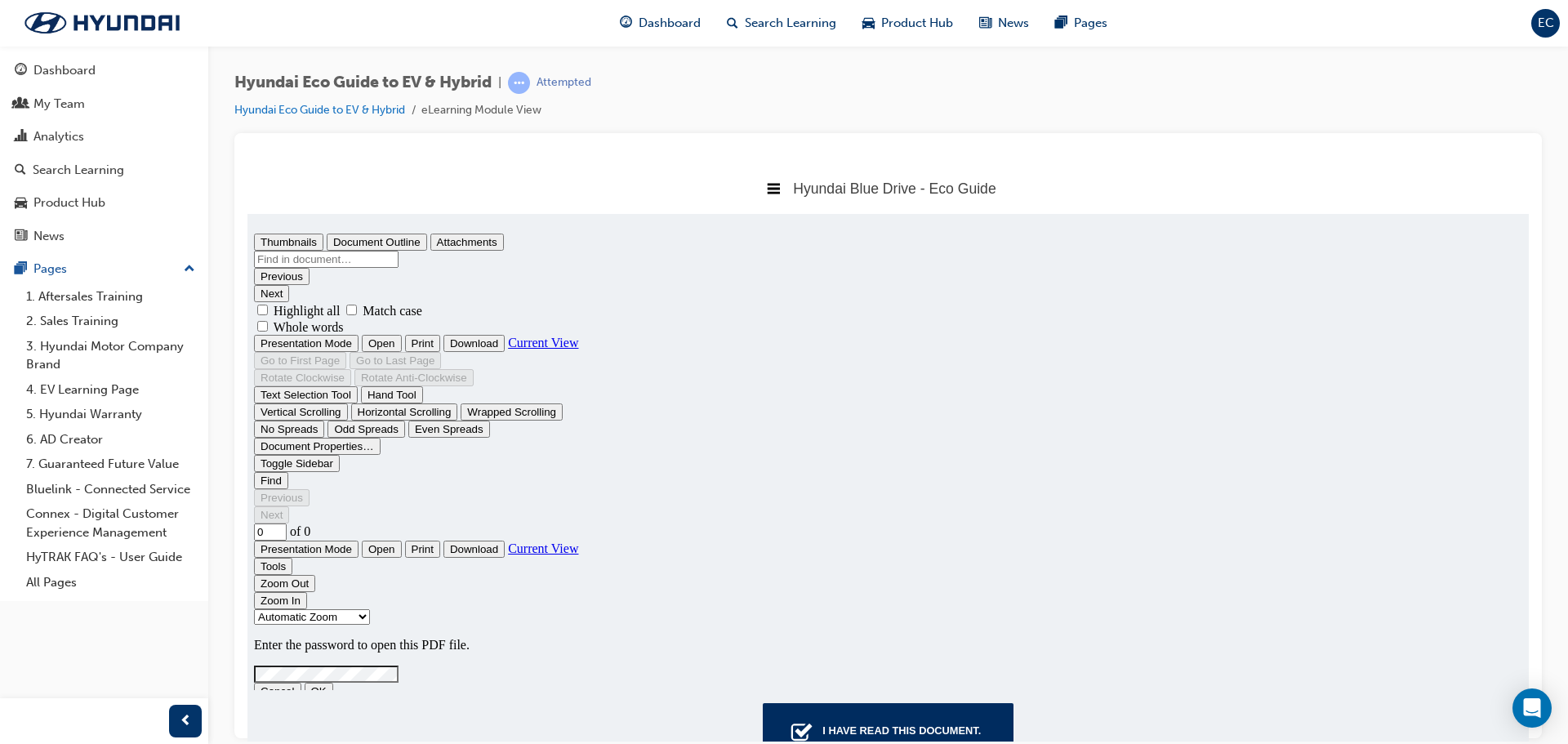
scroll to position [51, 0]
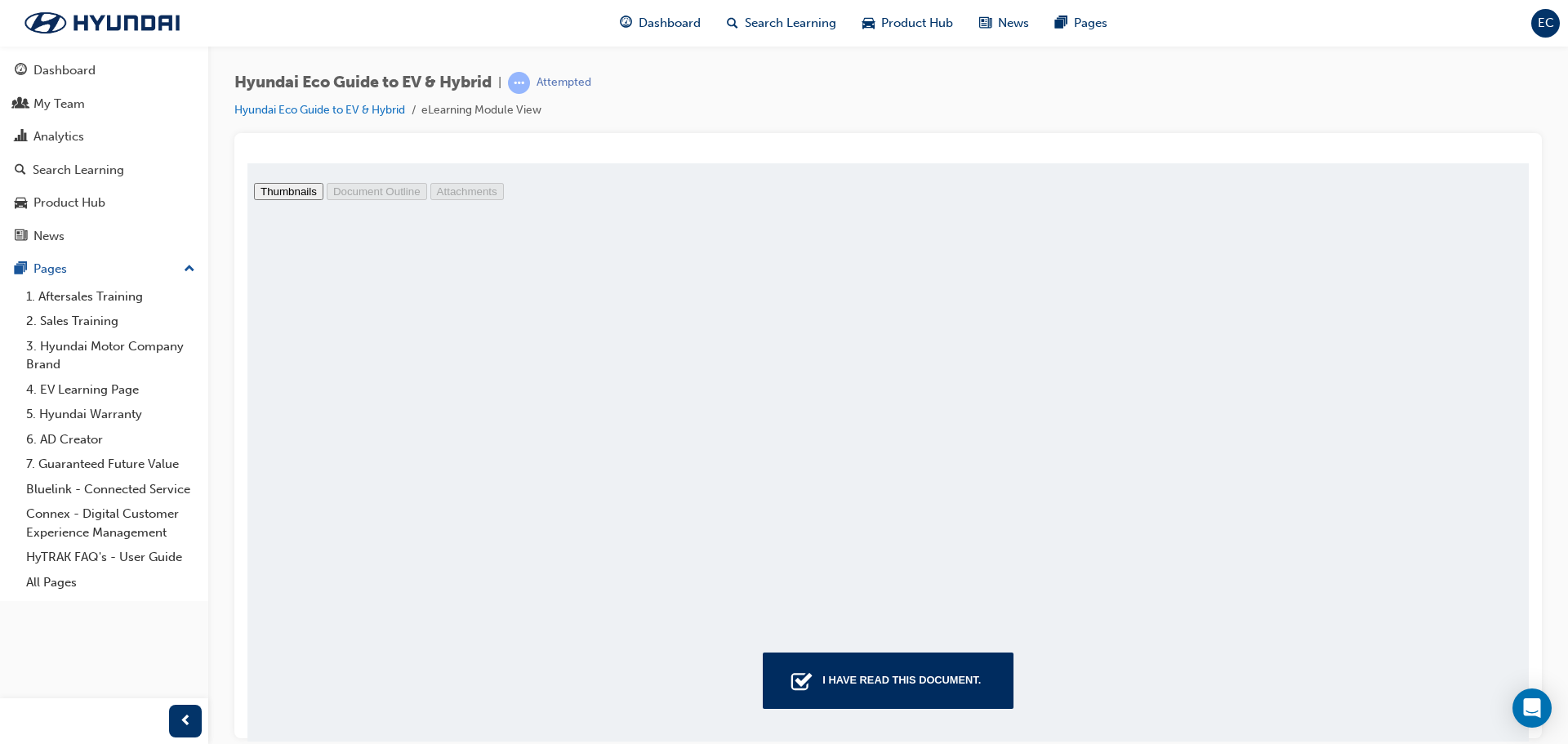
type input "6"
click at [938, 709] on div "I have read this document." at bounding box center [888, 452] width 1282 height 579
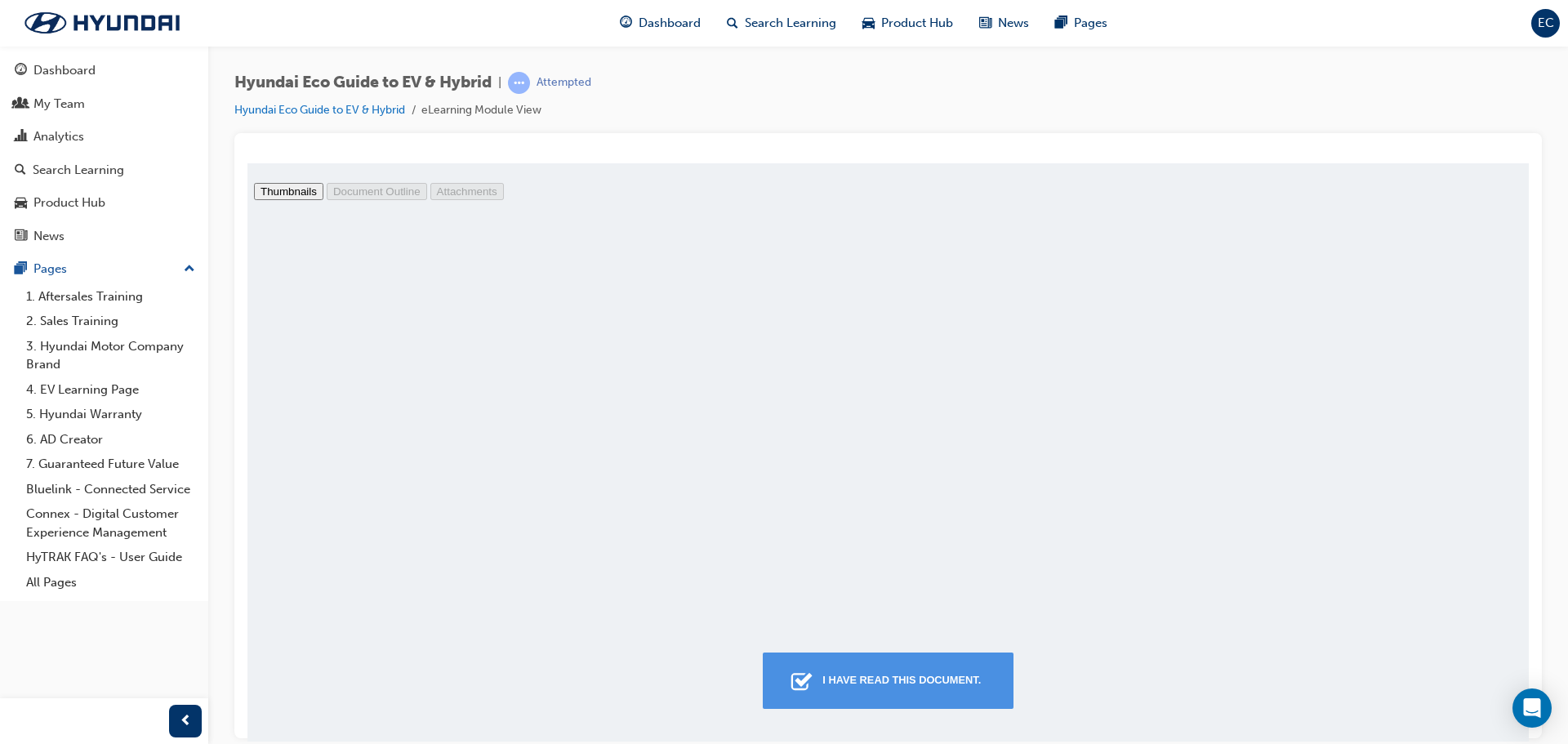
click at [936, 683] on div "I have read this document." at bounding box center [902, 679] width 172 height 30
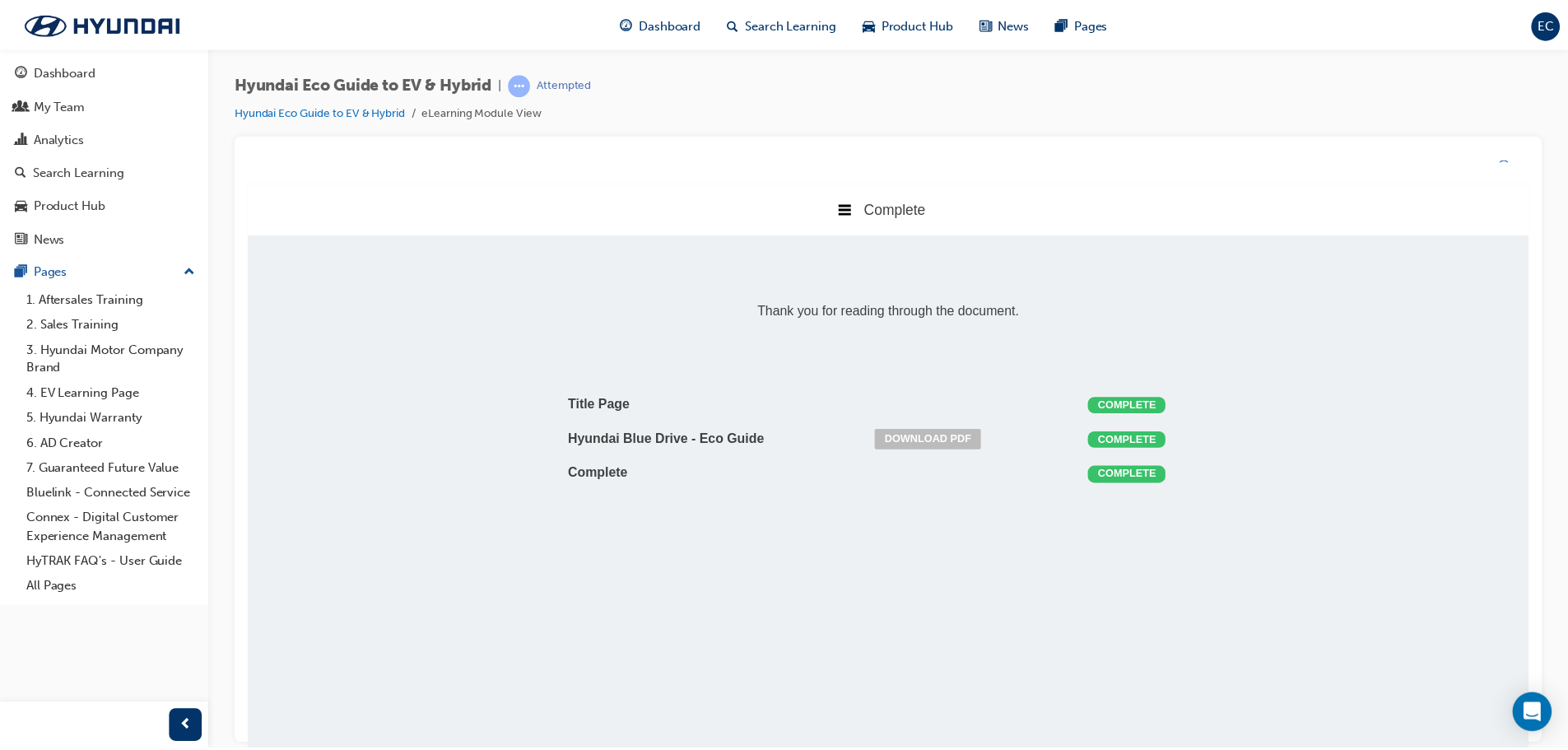
scroll to position [8, 8]
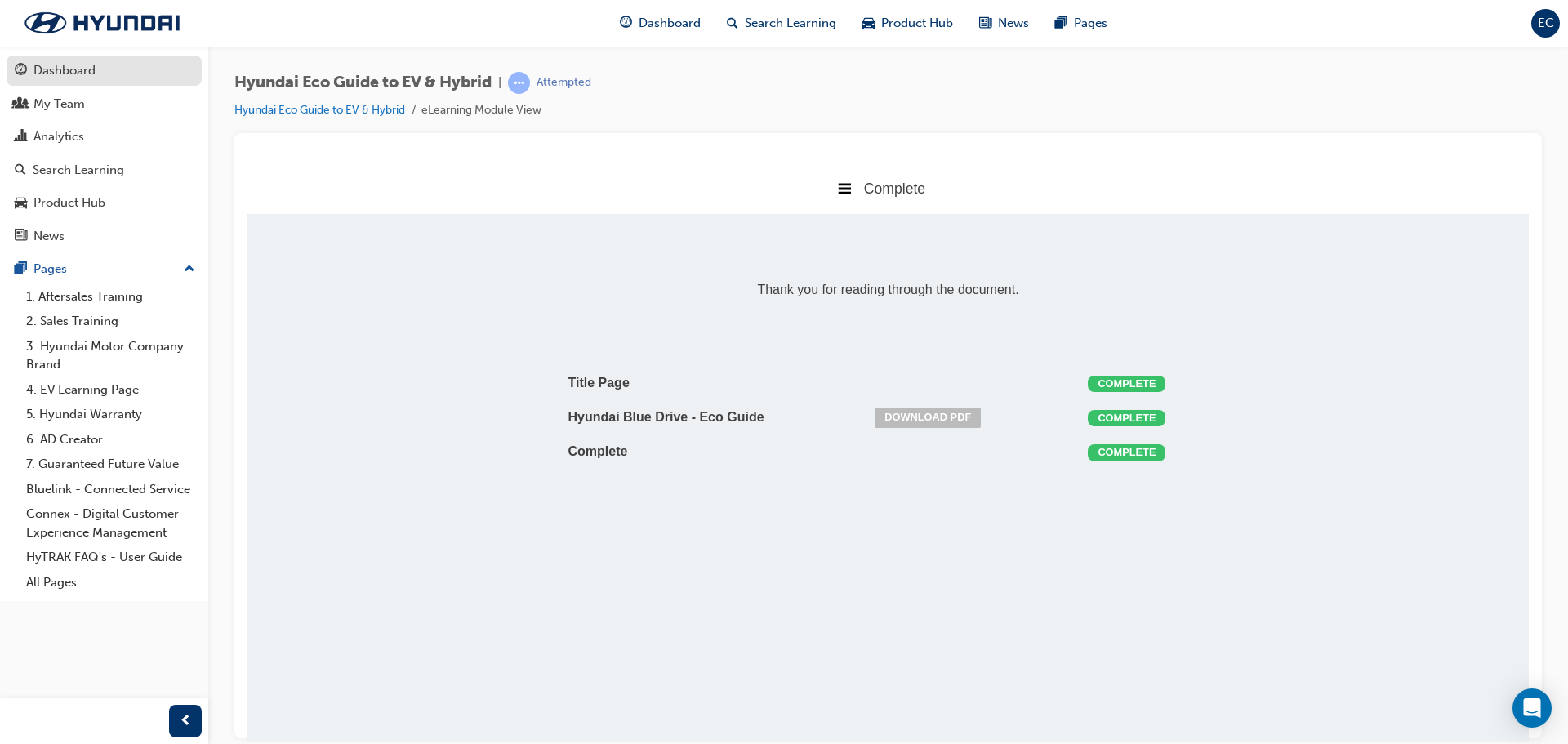
click at [130, 80] on link "Dashboard" at bounding box center [104, 70] width 195 height 30
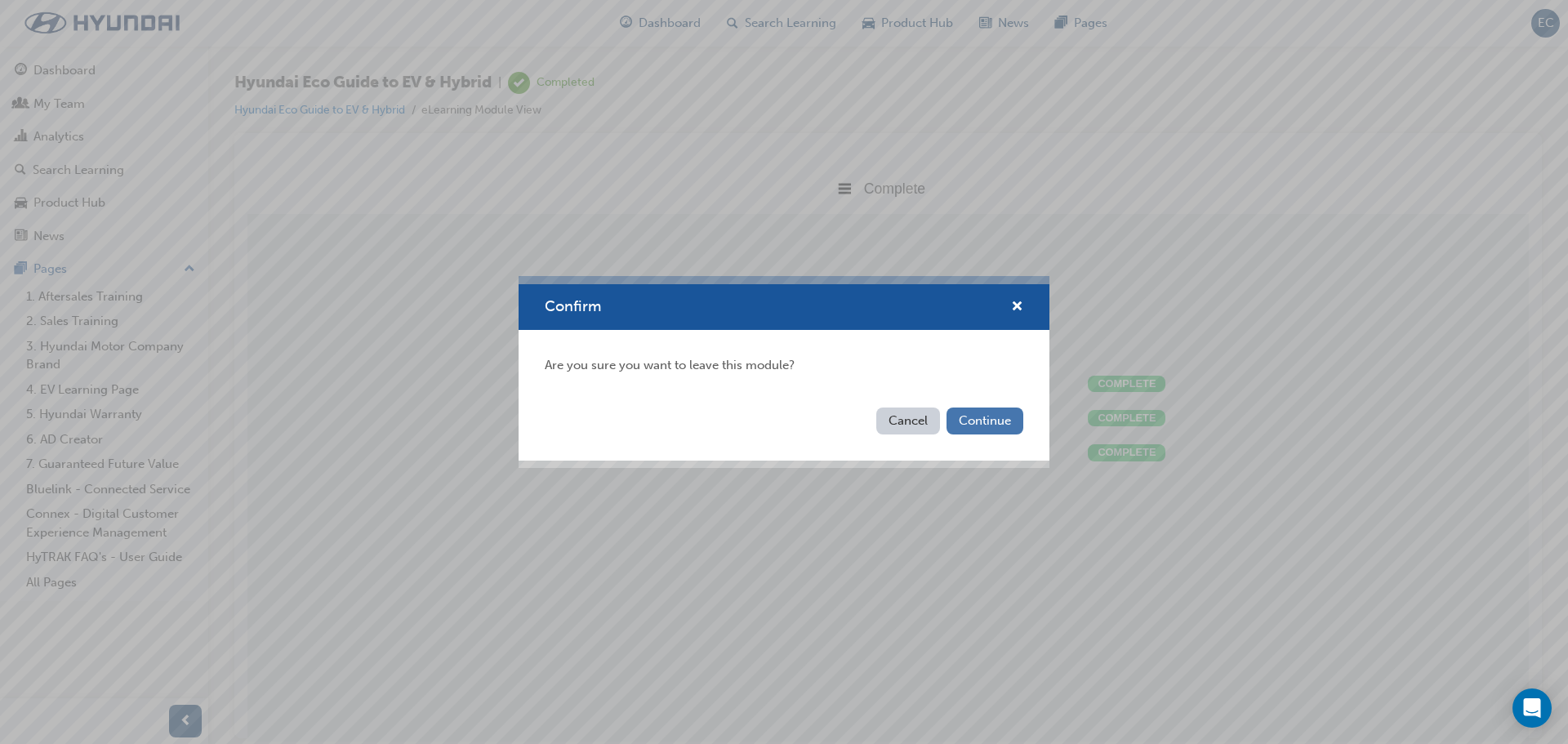
click at [1001, 430] on button "Continue" at bounding box center [984, 421] width 77 height 27
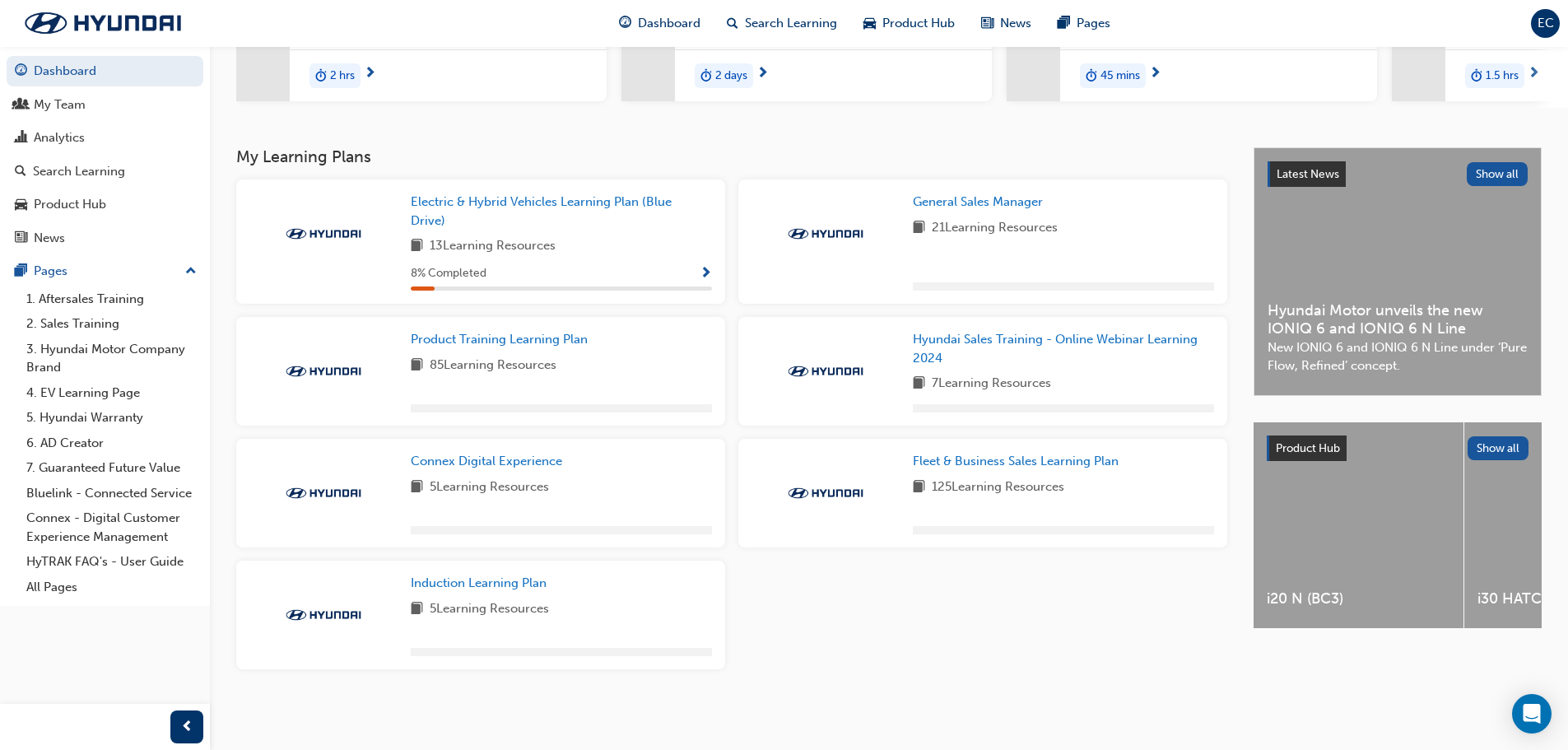
scroll to position [261, 0]
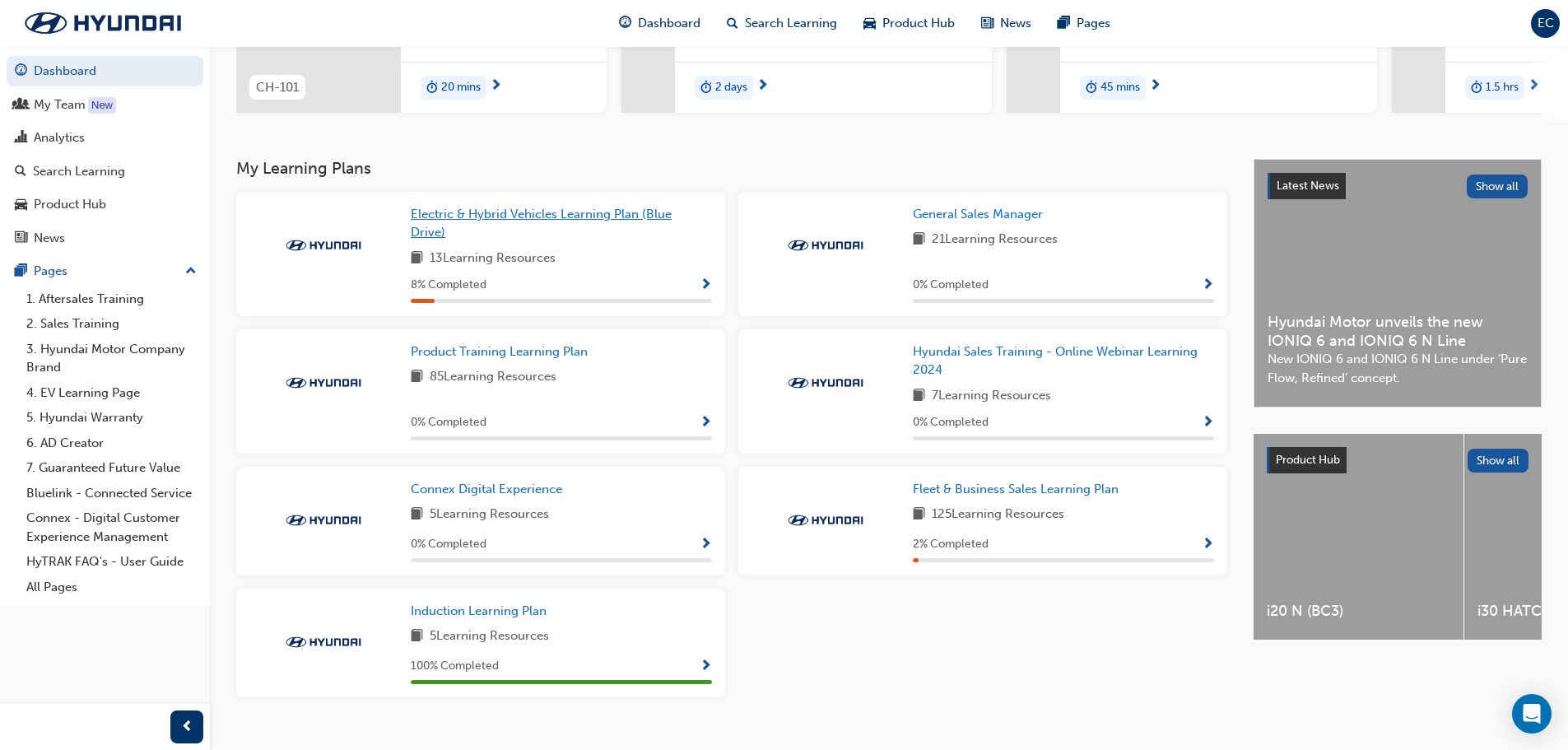
click at [538, 218] on span "Electric & Hybrid Vehicles Learning Plan (Blue Drive)" at bounding box center [541, 223] width 261 height 34
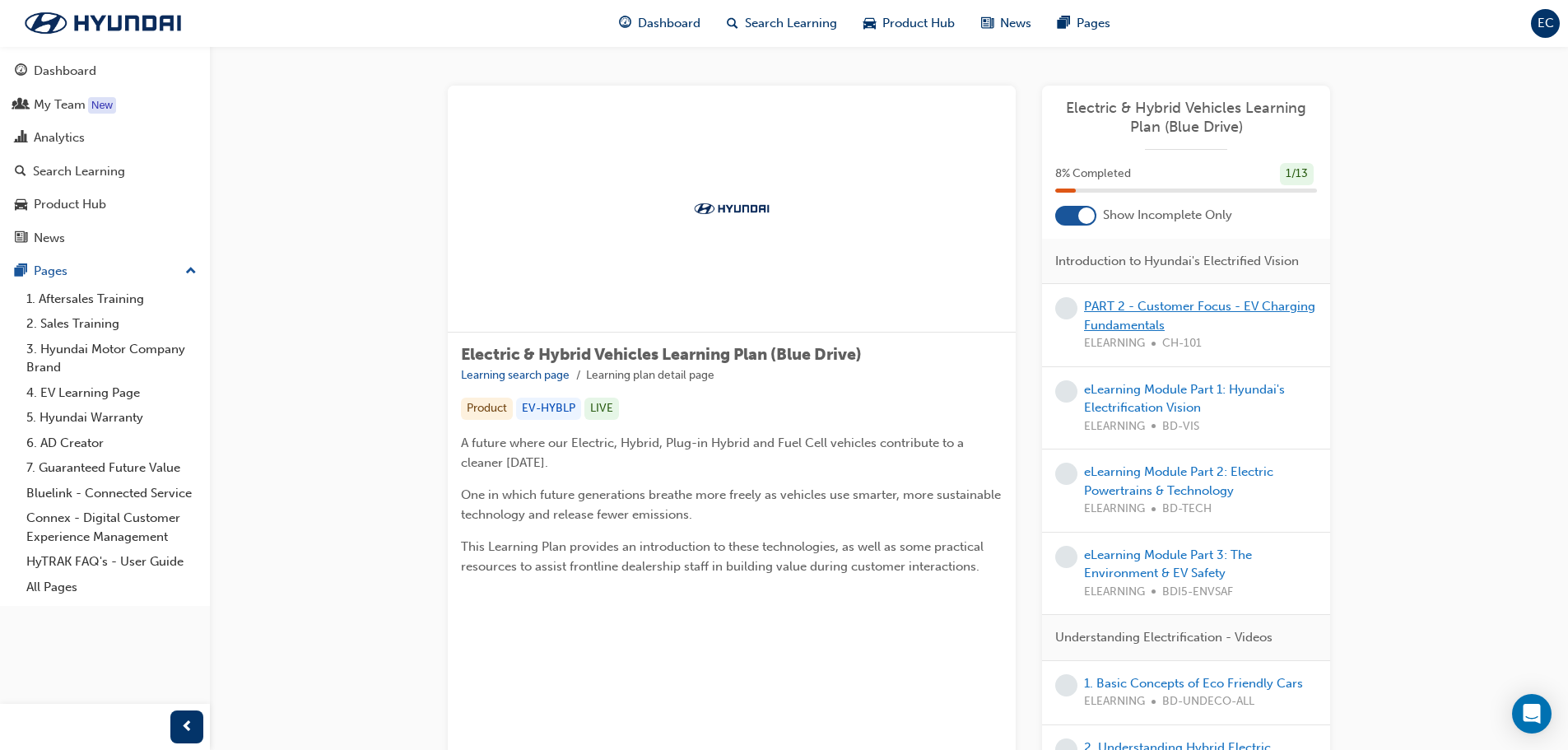
click at [1144, 321] on link "PART 2 - Customer Focus - EV Charging Fundamentals" at bounding box center [1200, 315] width 231 height 34
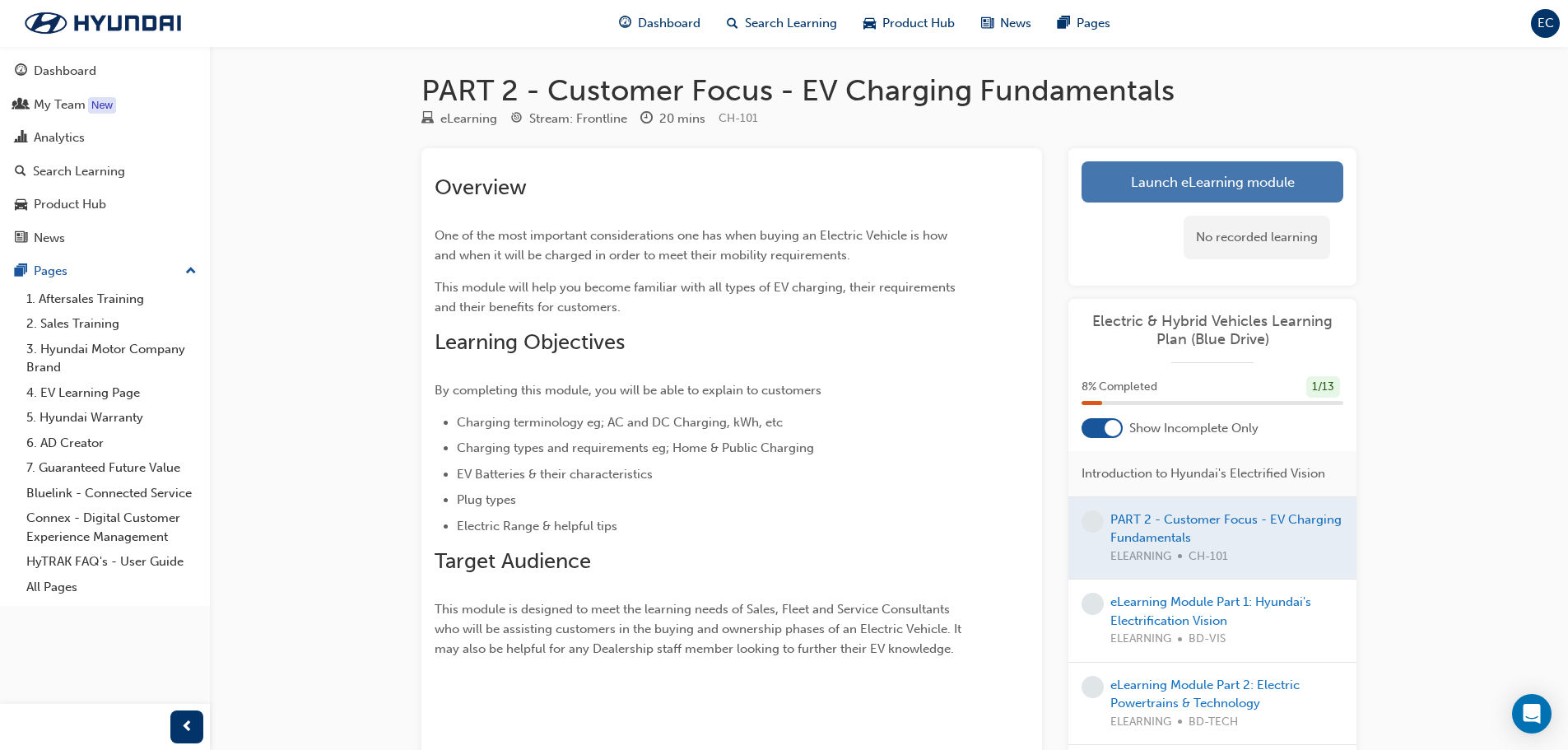
click at [1176, 179] on link "Launch eLearning module" at bounding box center [1212, 181] width 261 height 41
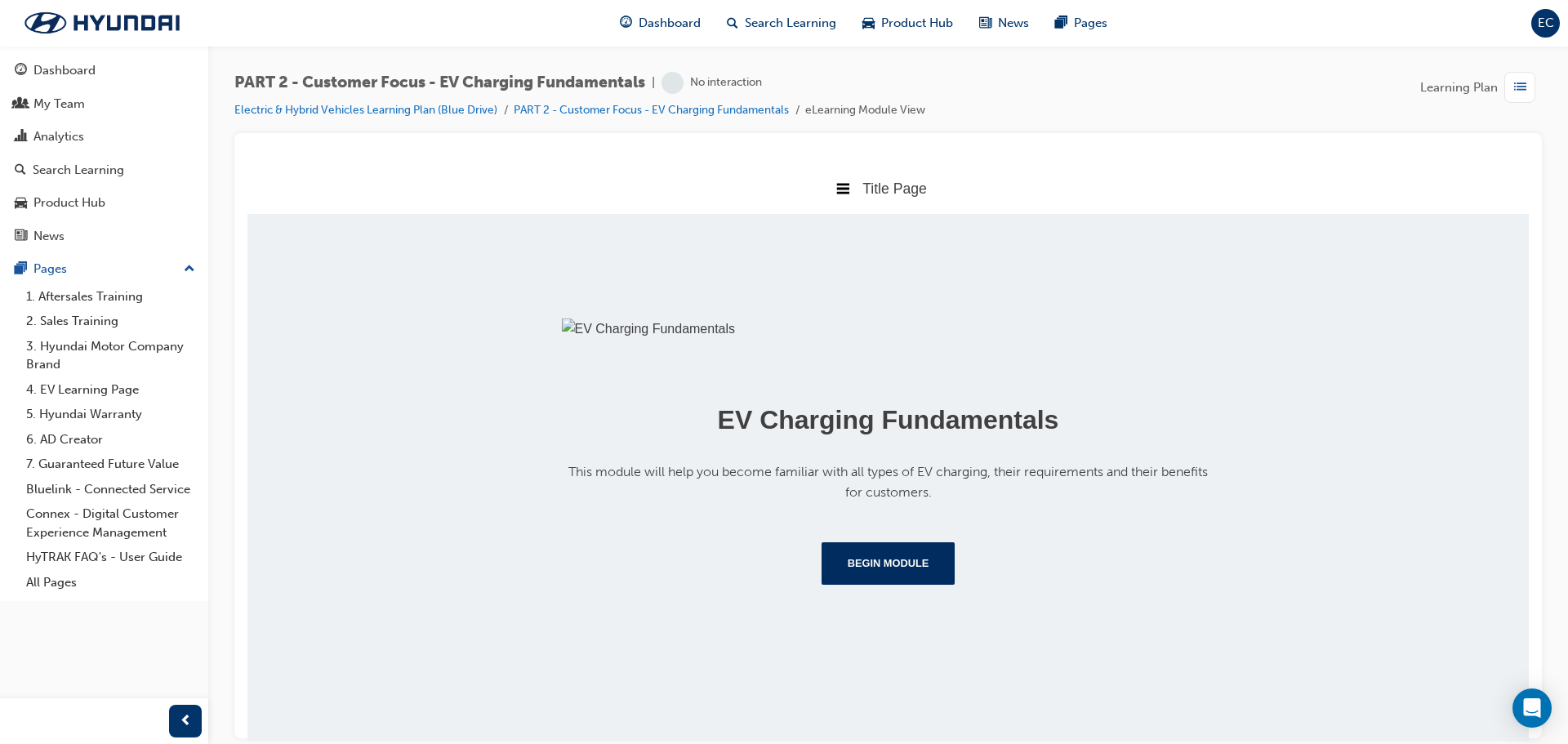
scroll to position [189, 0]
click at [854, 584] on button "Begin Module" at bounding box center [888, 562] width 134 height 42
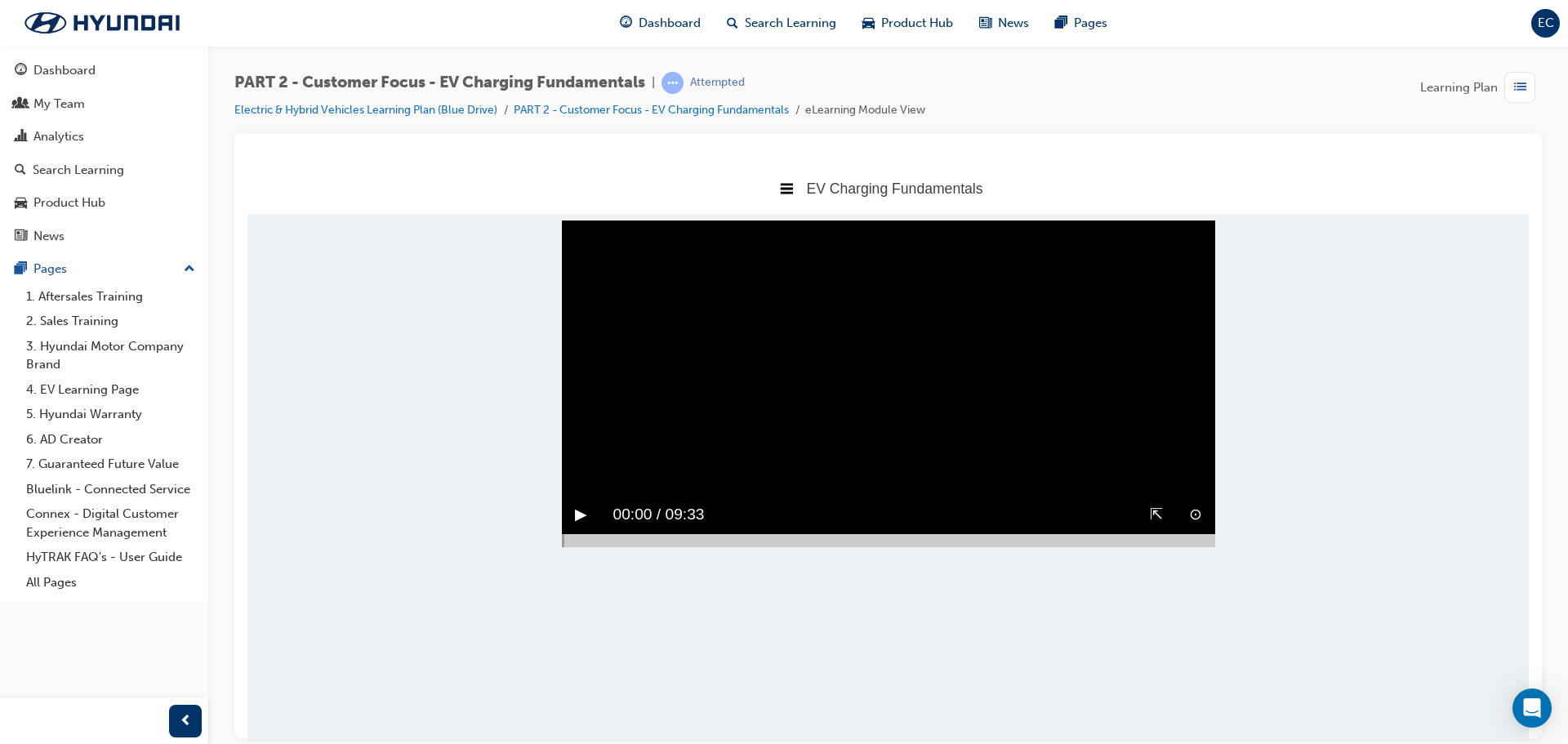
click at [1156, 527] on button "⇱" at bounding box center [1156, 514] width 13 height 25
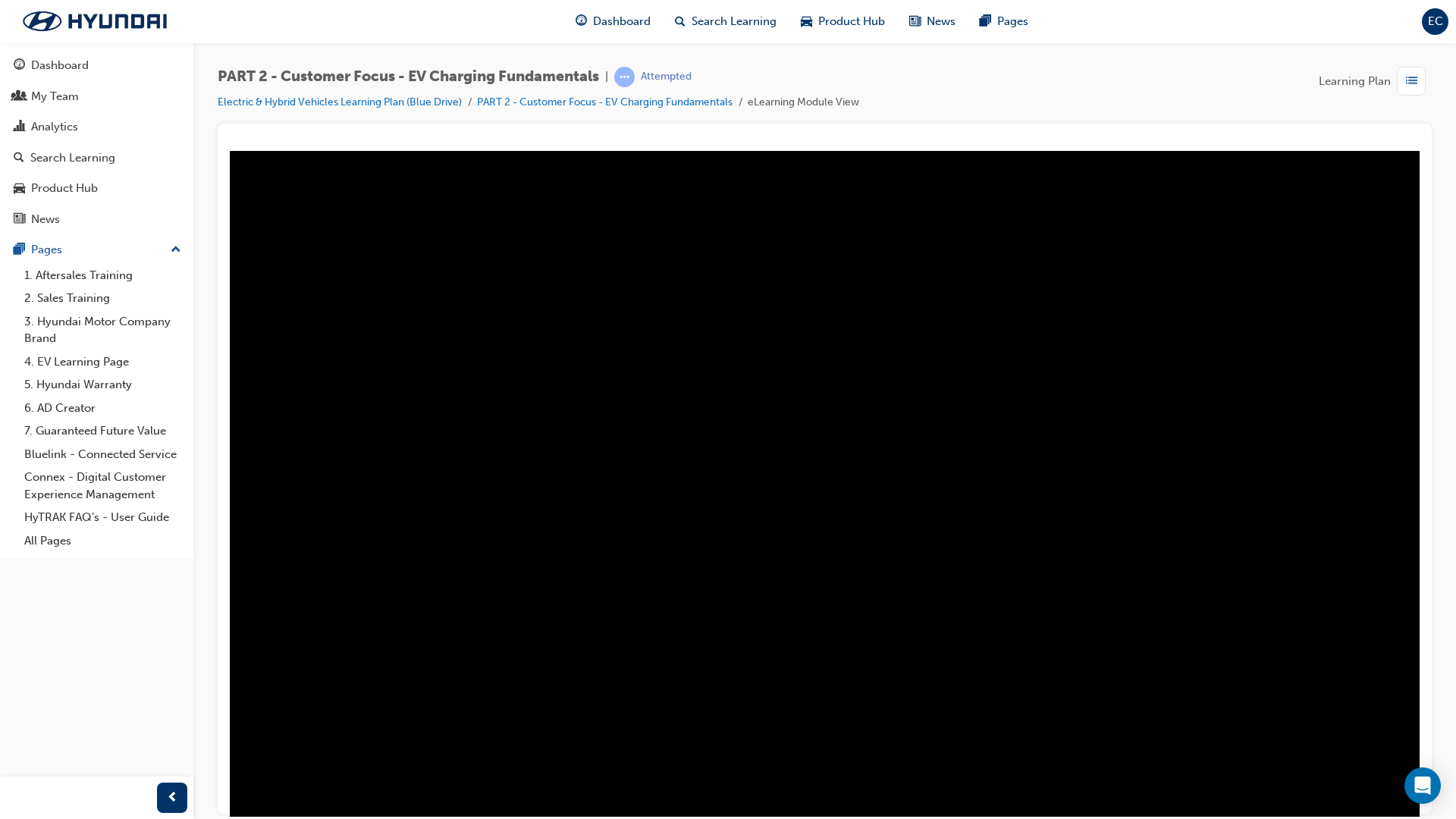
click at [1383, 690] on div "↘︎" at bounding box center [1365, 785] width 36 height 35
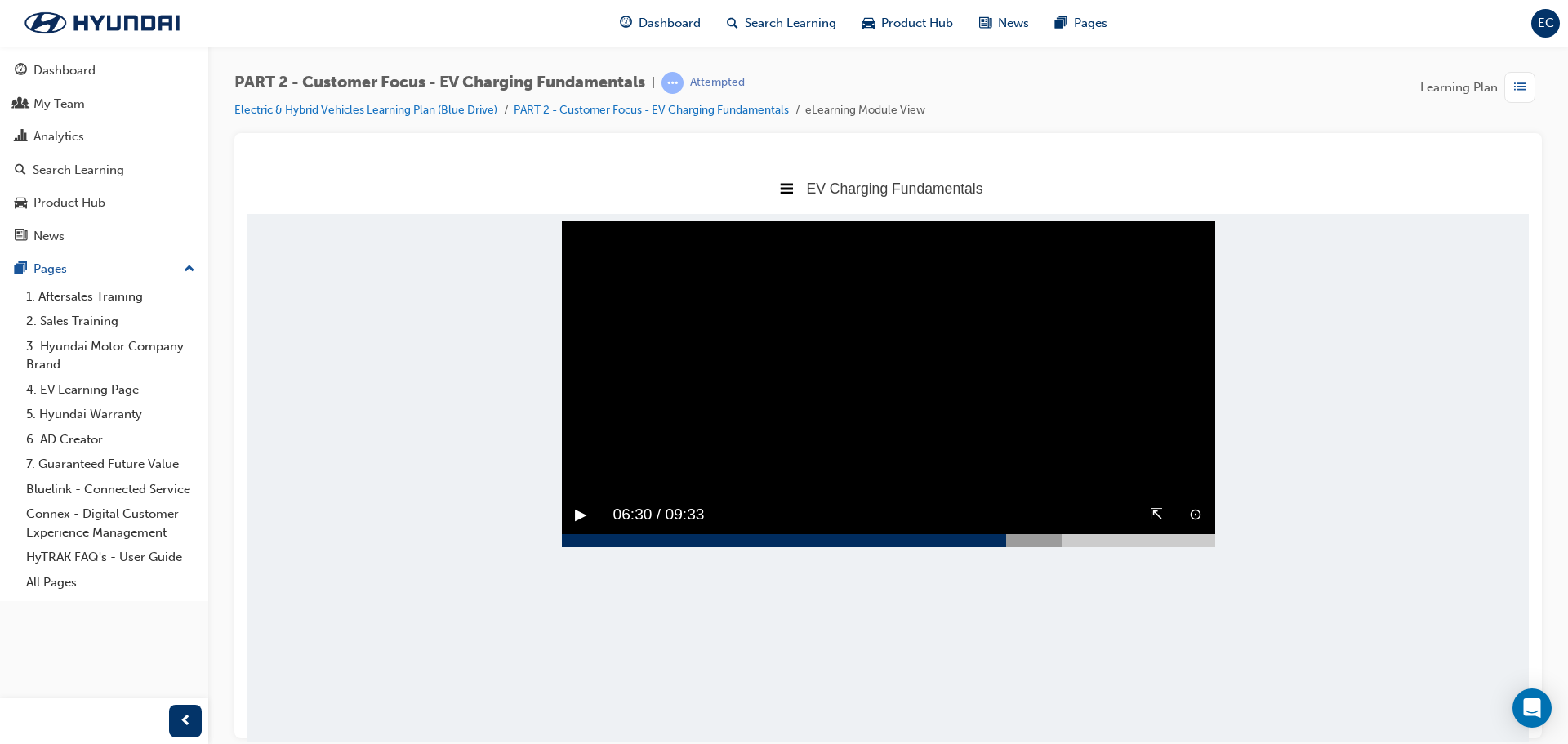
click at [580, 527] on button "▶︎" at bounding box center [581, 514] width 13 height 25
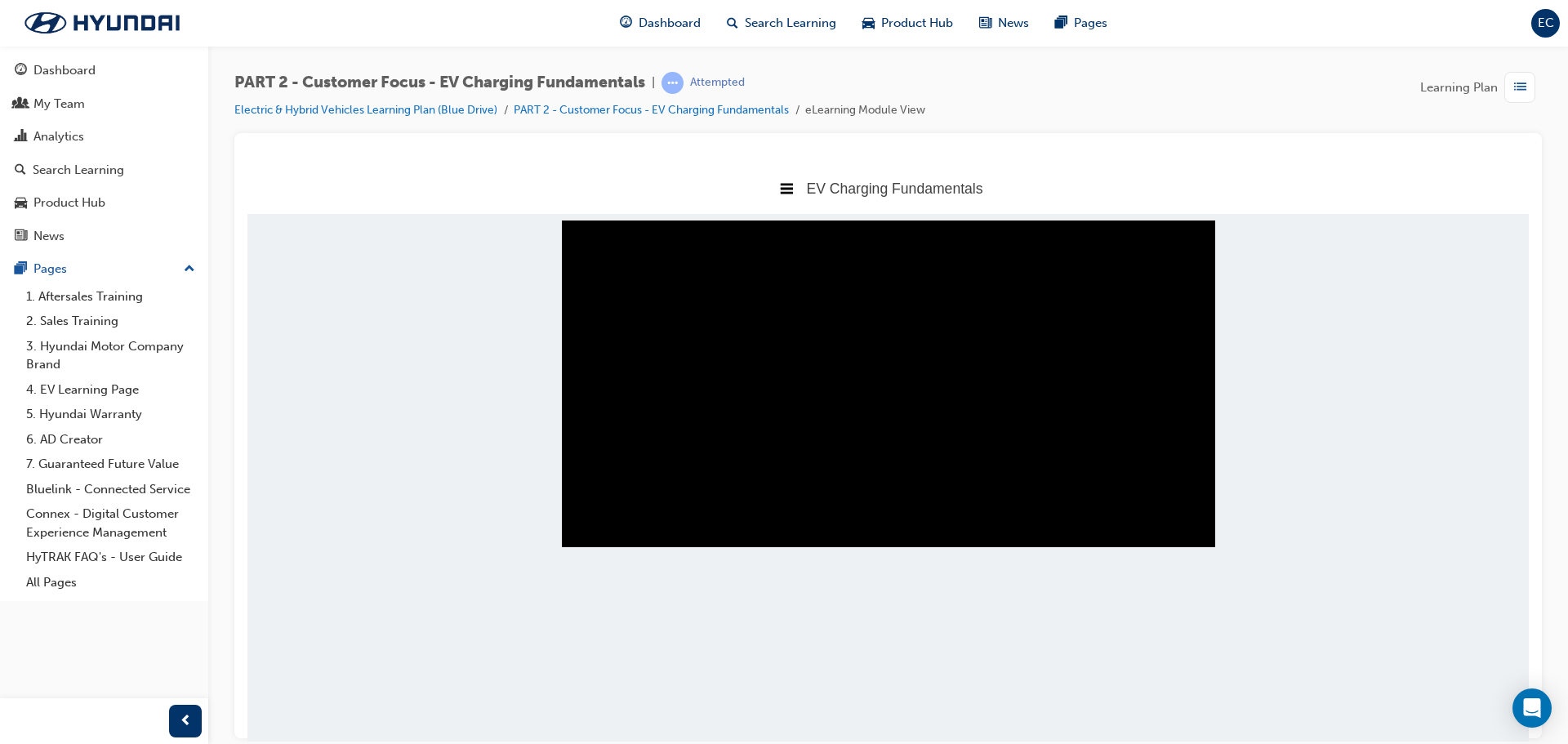
click at [1156, 527] on button "⇱" at bounding box center [1156, 514] width 13 height 25
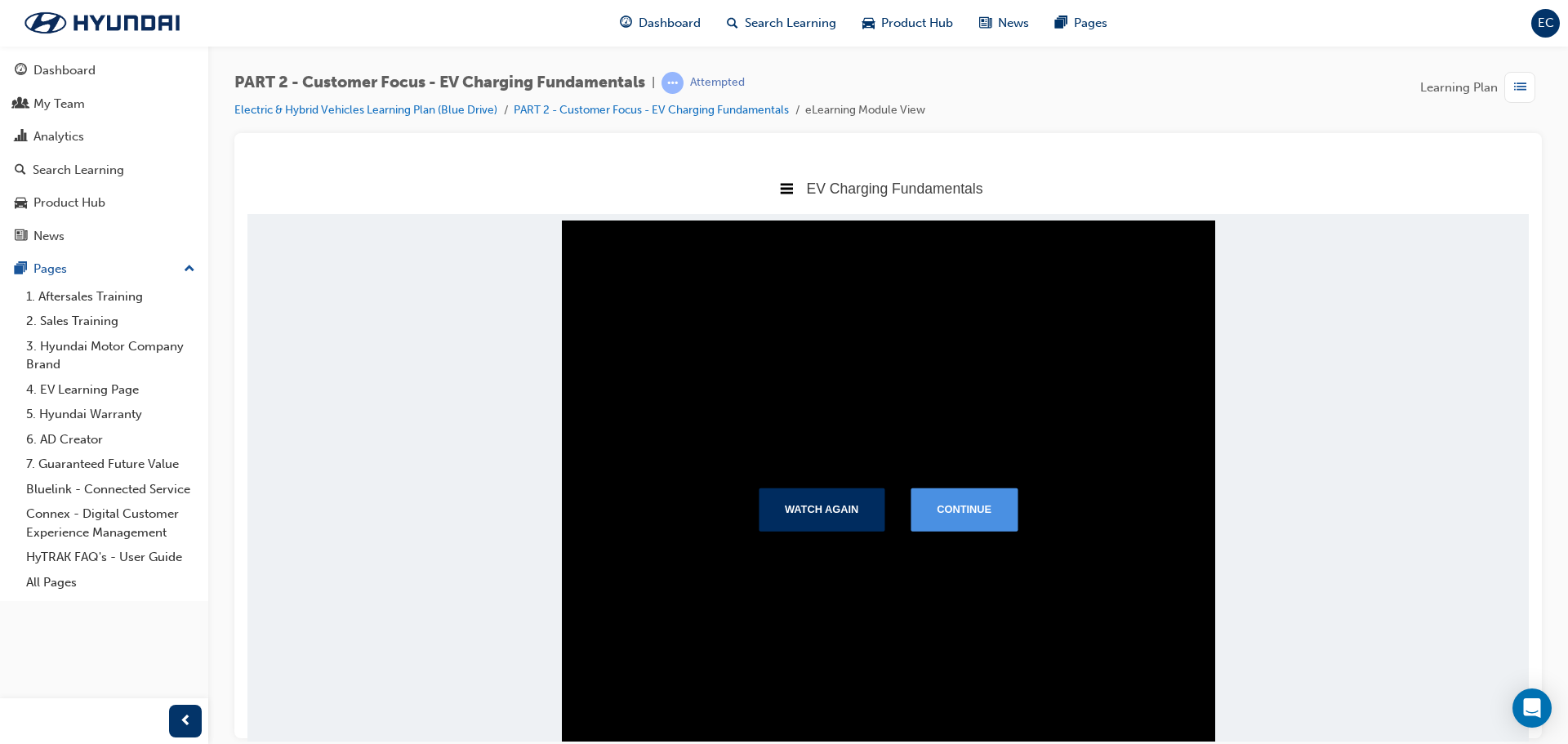
click at [970, 500] on button "Continue" at bounding box center [963, 508] width 107 height 42
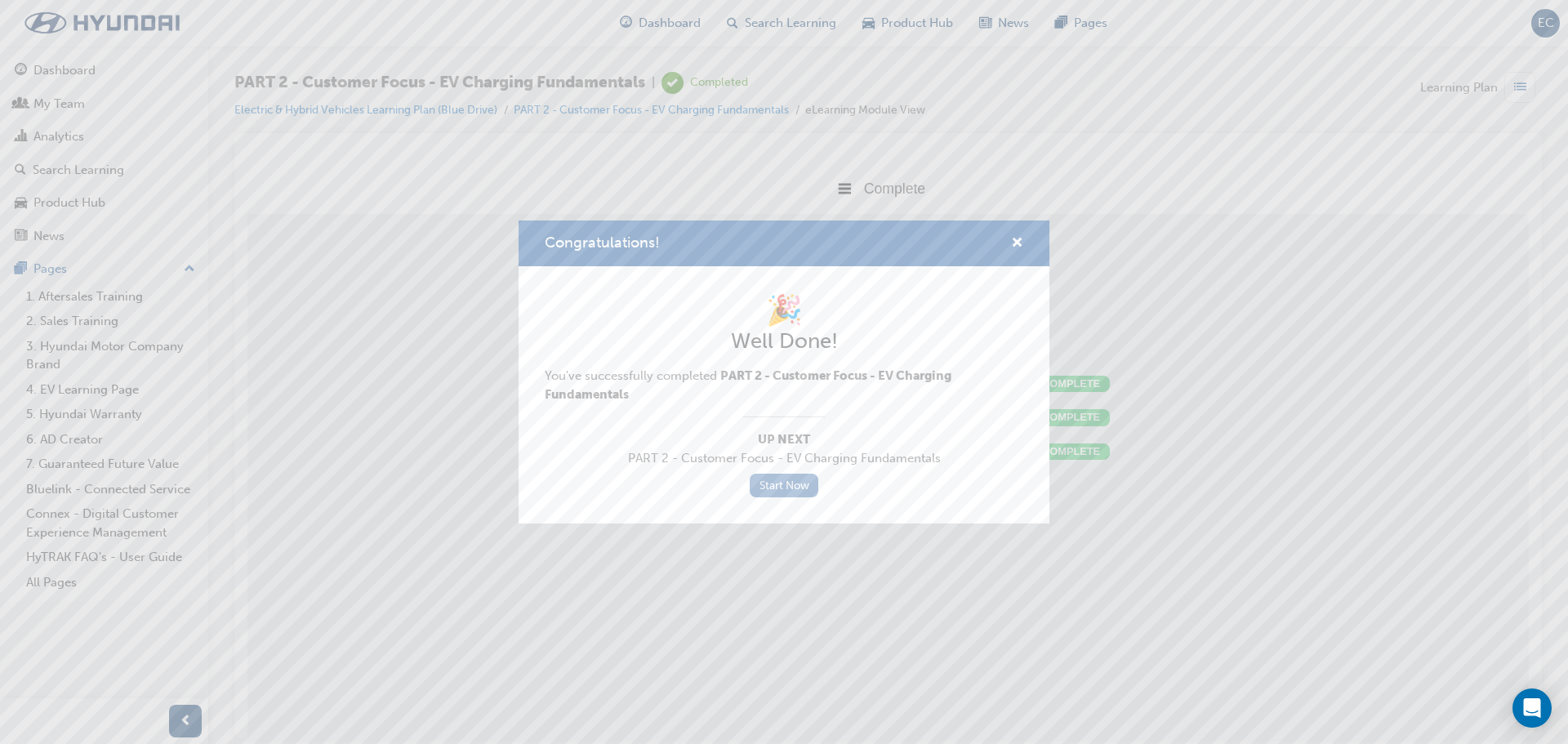
click at [790, 486] on link "Start Now" at bounding box center [784, 485] width 69 height 24
drag, startPoint x: 1018, startPoint y: 239, endPoint x: 720, endPoint y: 74, distance: 340.6
click at [1018, 239] on span "cross-icon" at bounding box center [1018, 244] width 13 height 14
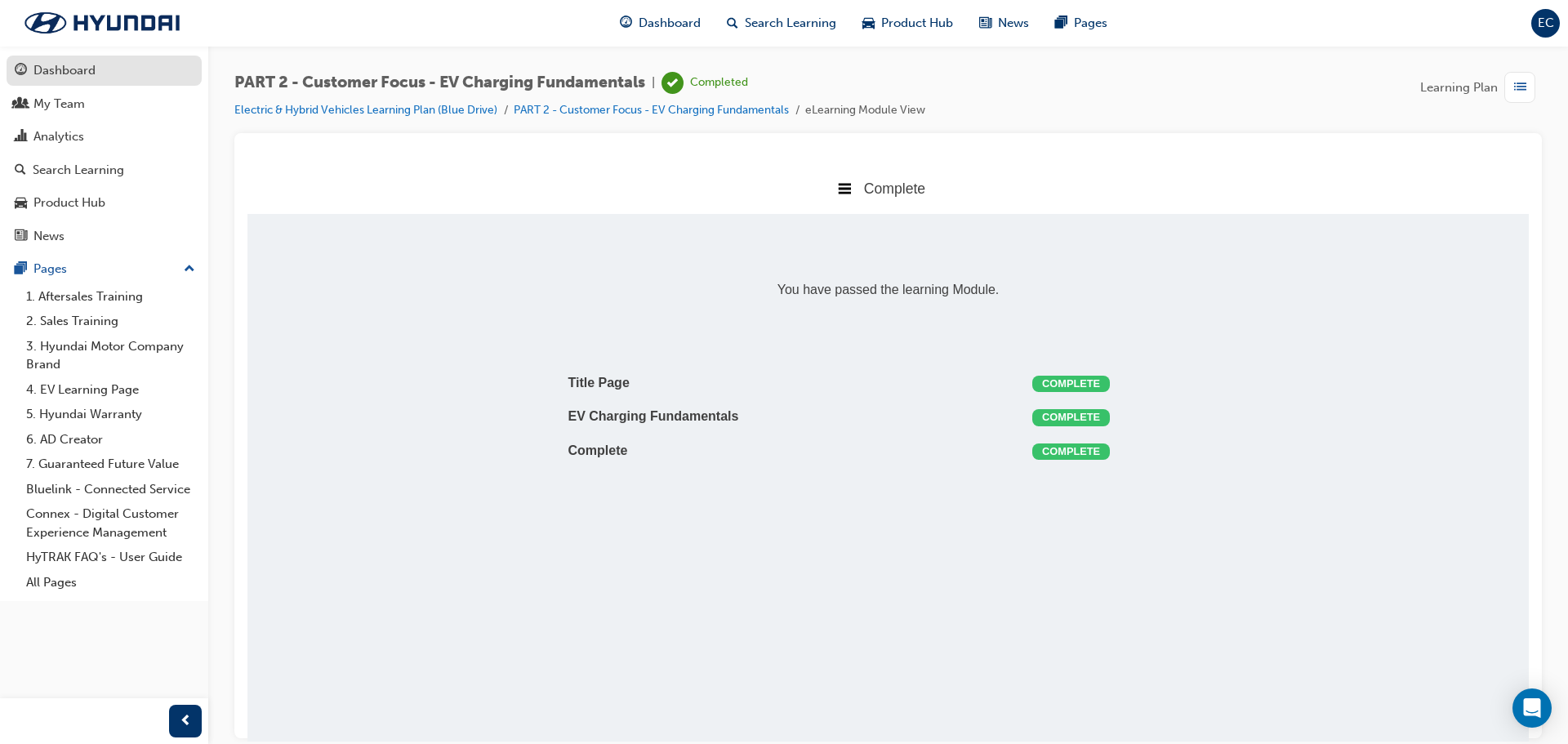
click at [123, 74] on div "Dashboard" at bounding box center [104, 71] width 179 height 21
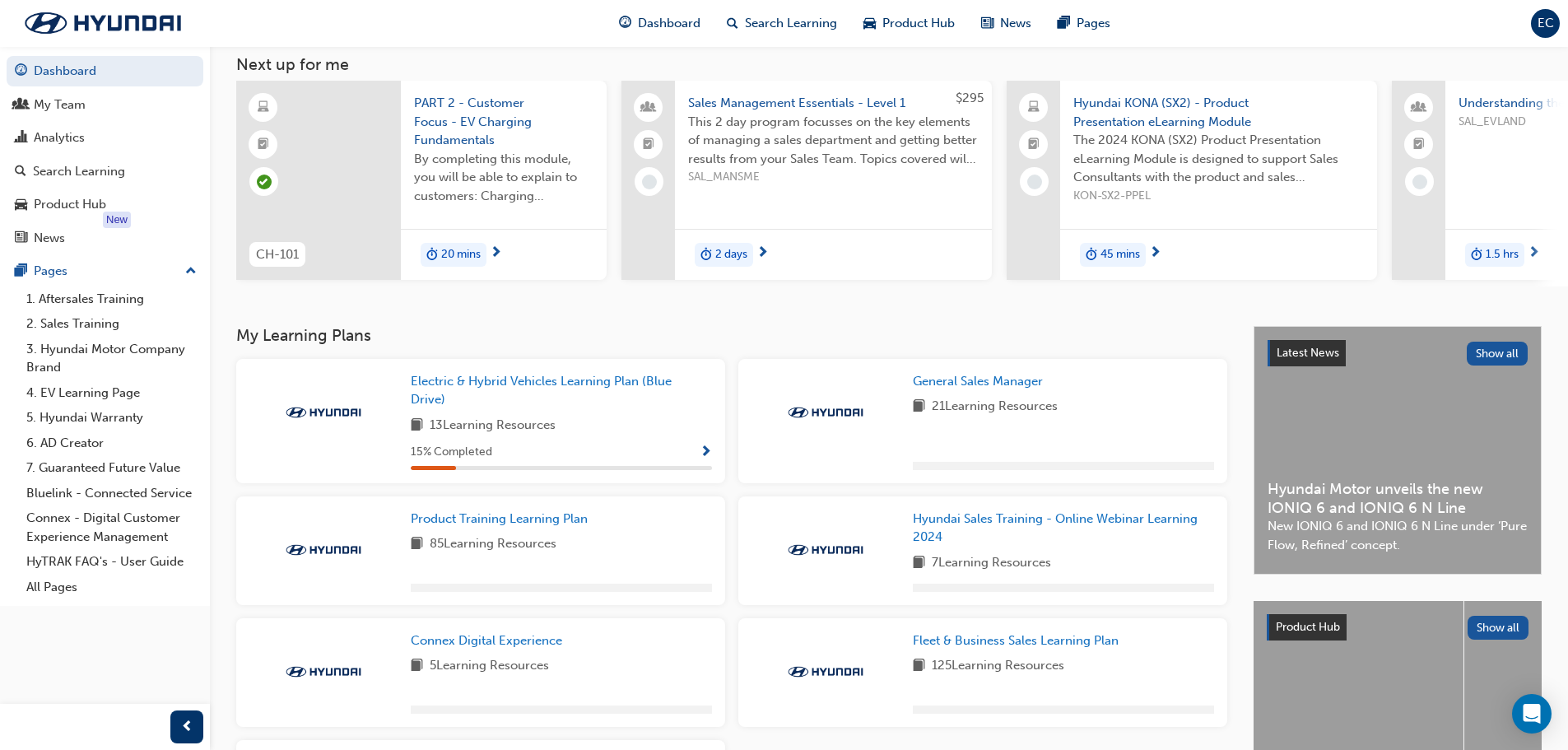
scroll to position [279, 0]
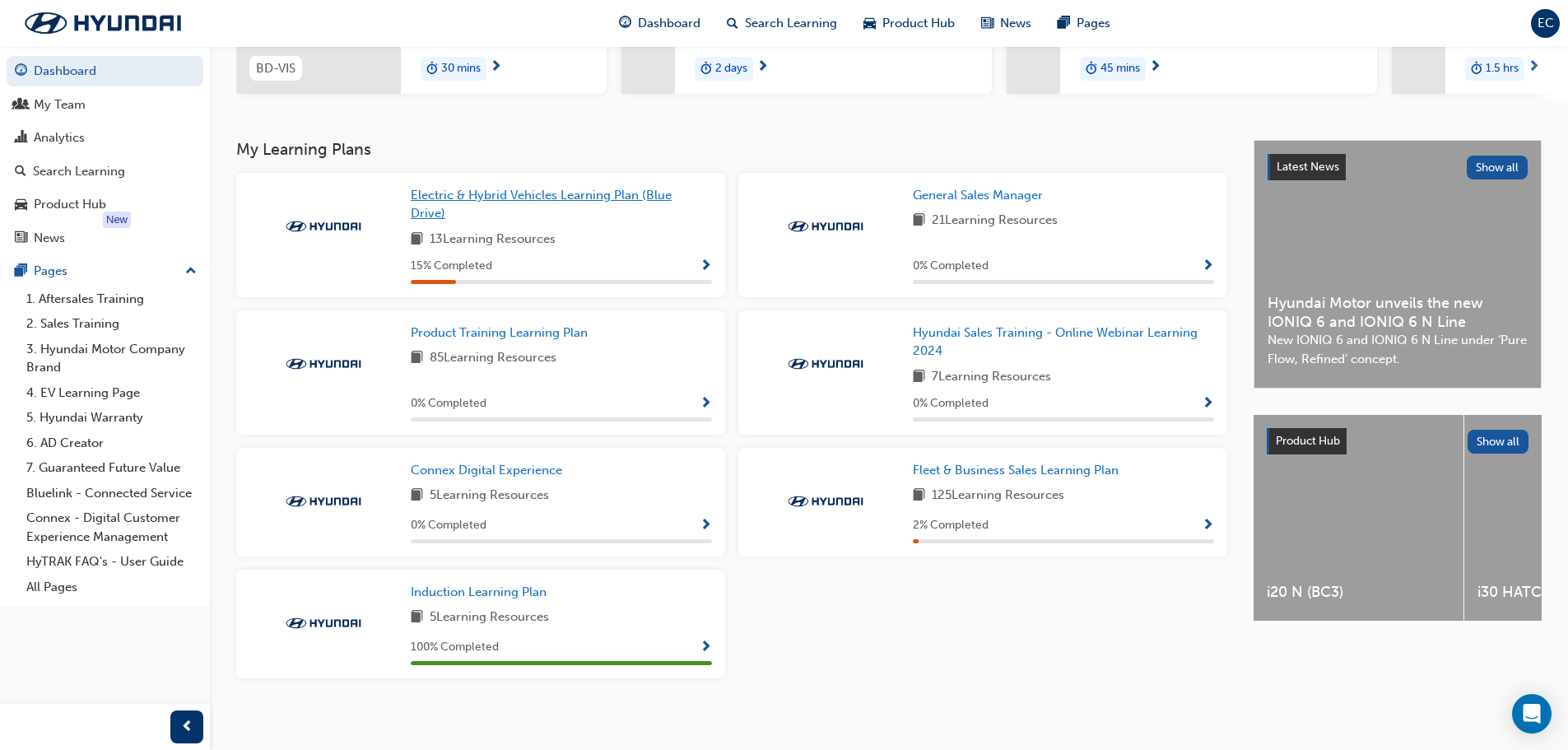
click at [569, 200] on span "Electric & Hybrid Vehicles Learning Plan (Blue Drive)" at bounding box center [541, 204] width 261 height 34
